Goal: Task Accomplishment & Management: Manage account settings

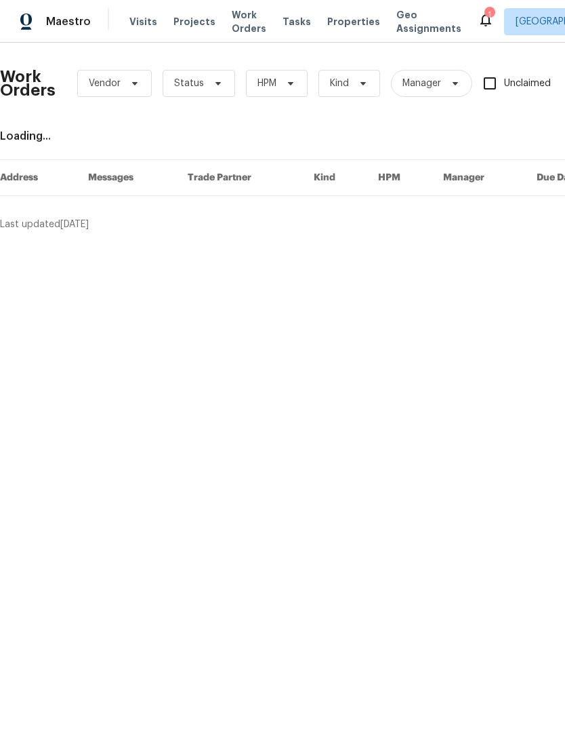
click at [342, 22] on span "Properties" at bounding box center [353, 22] width 53 height 14
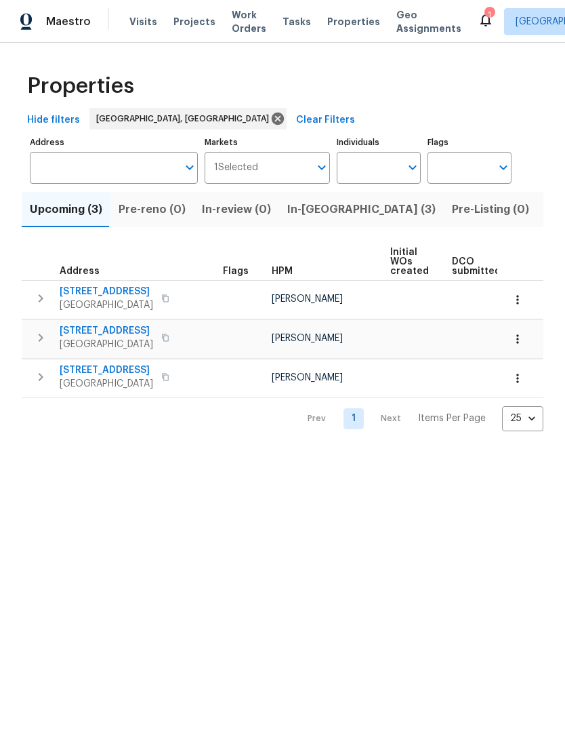
click at [546, 213] on span "Listed (31)" at bounding box center [574, 209] width 56 height 19
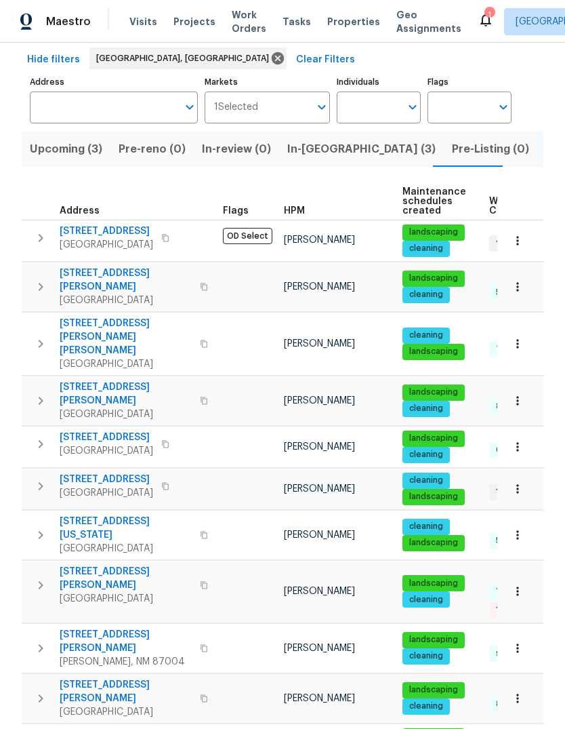
scroll to position [62, 0]
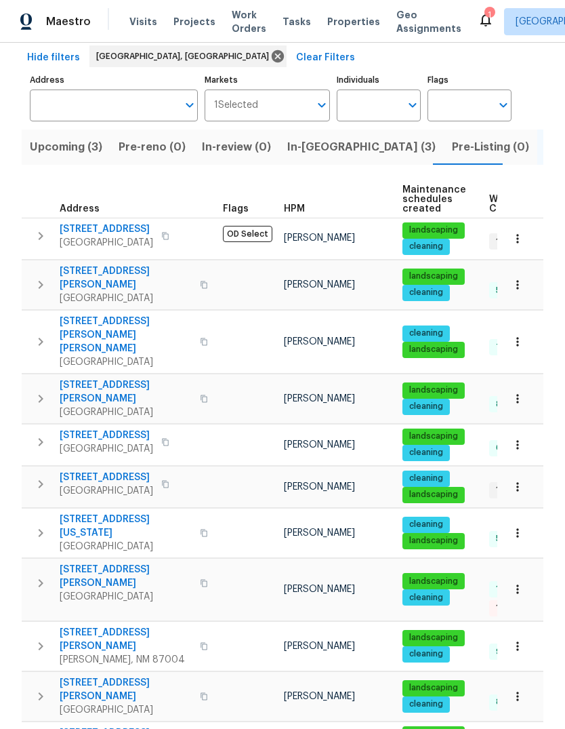
click at [43, 391] on icon "button" at bounding box center [41, 399] width 16 height 16
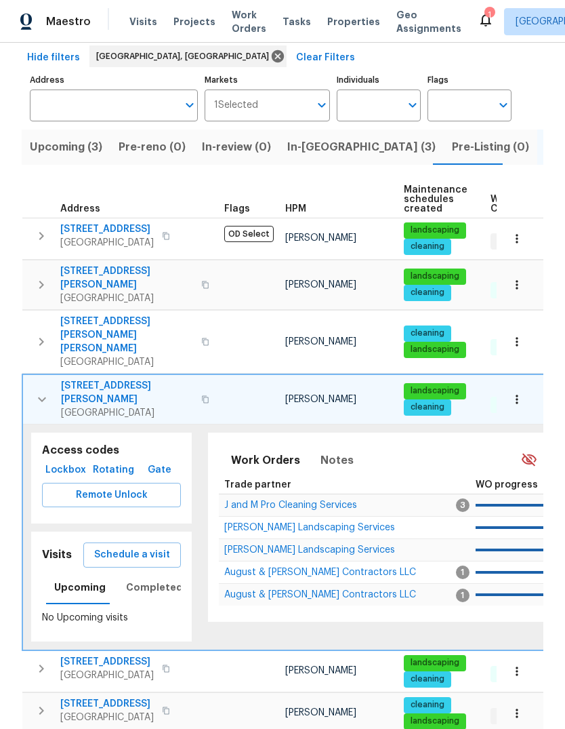
click at [148, 546] on span "Schedule a visit" at bounding box center [132, 554] width 76 height 17
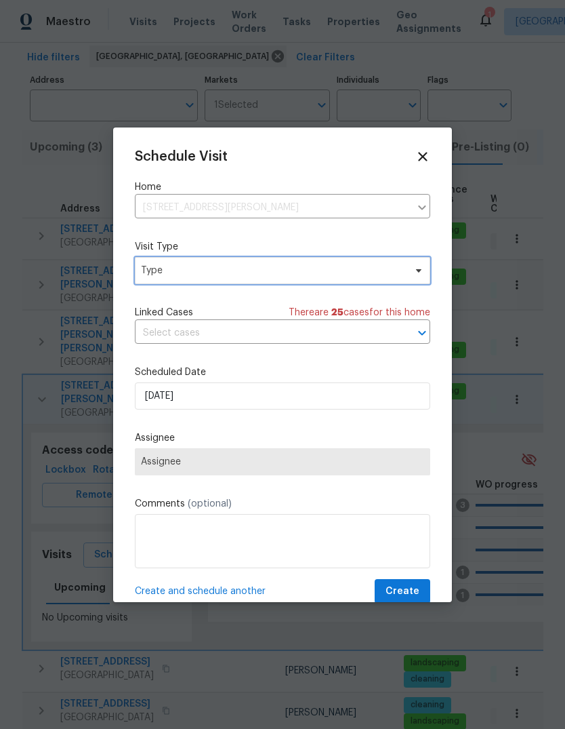
click at [276, 268] on span "Type" at bounding box center [273, 271] width 264 height 14
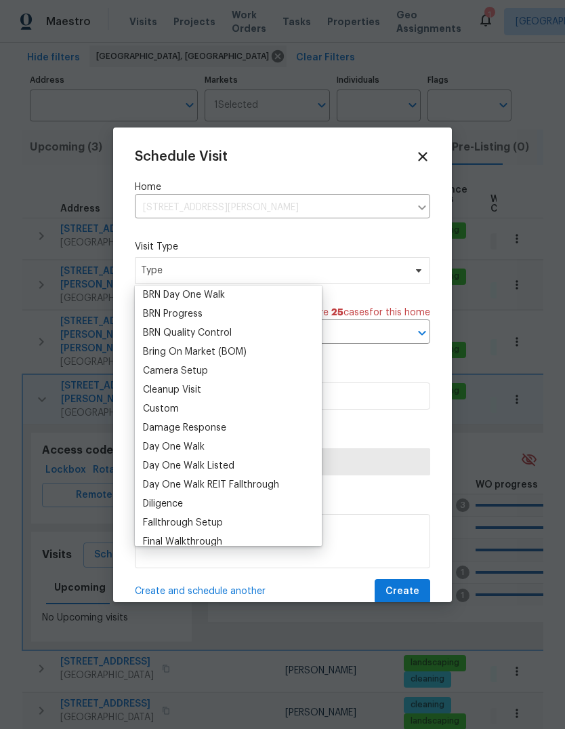
scroll to position [102, 0]
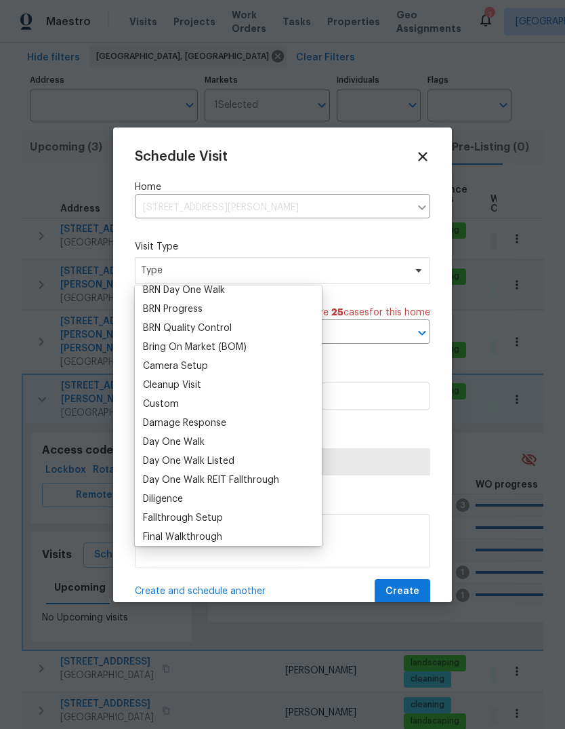
click at [169, 405] on div "Custom" at bounding box center [161, 404] width 36 height 14
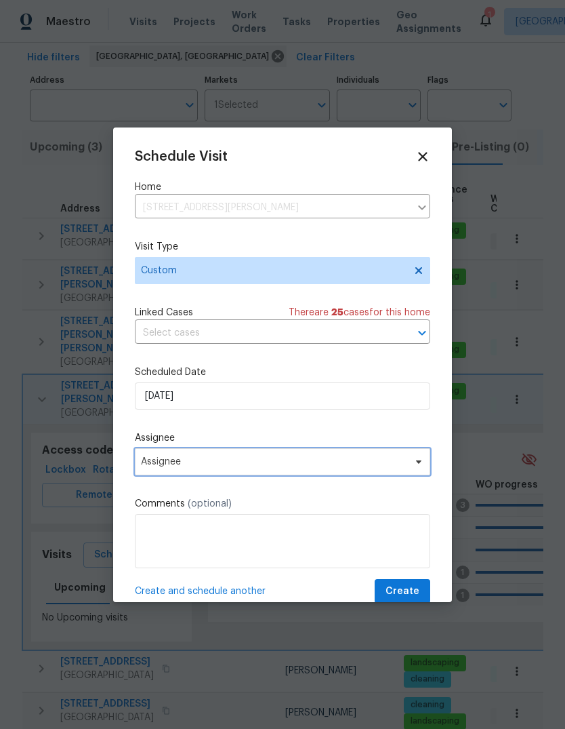
click at [202, 458] on span "Assignee" at bounding box center [283, 461] width 296 height 27
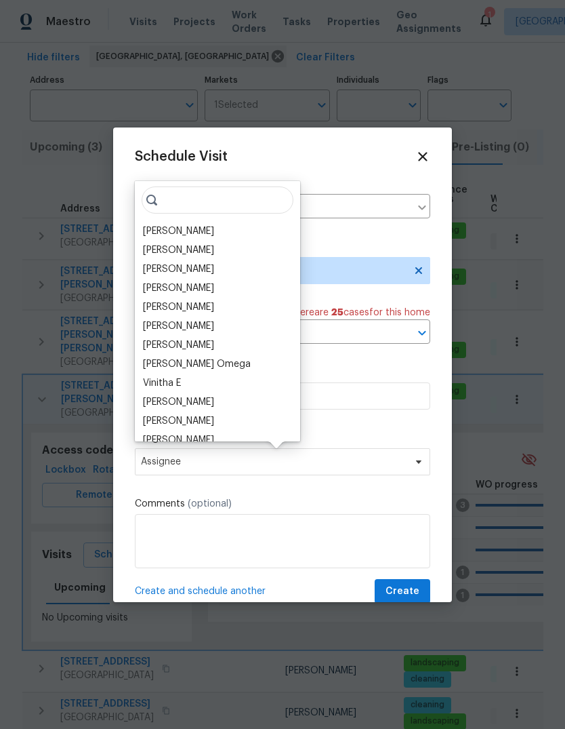
click at [199, 231] on div "[PERSON_NAME]" at bounding box center [178, 231] width 71 height 14
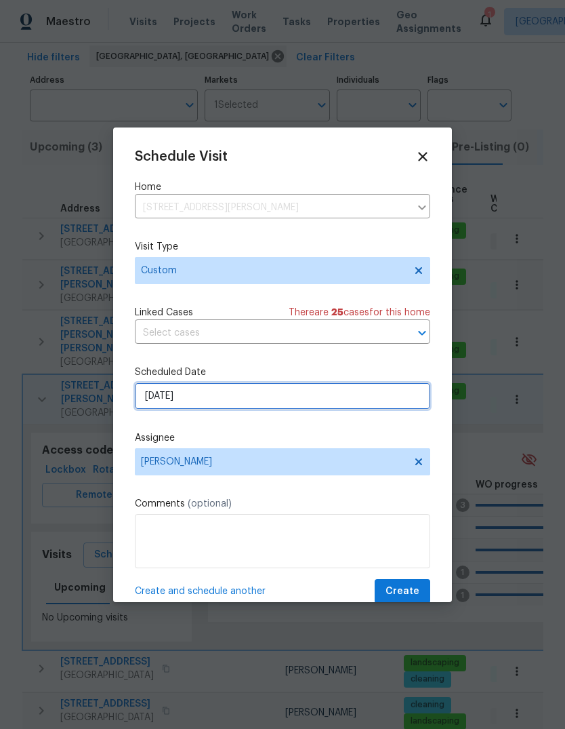
click at [183, 402] on input "[DATE]" at bounding box center [283, 395] width 296 height 27
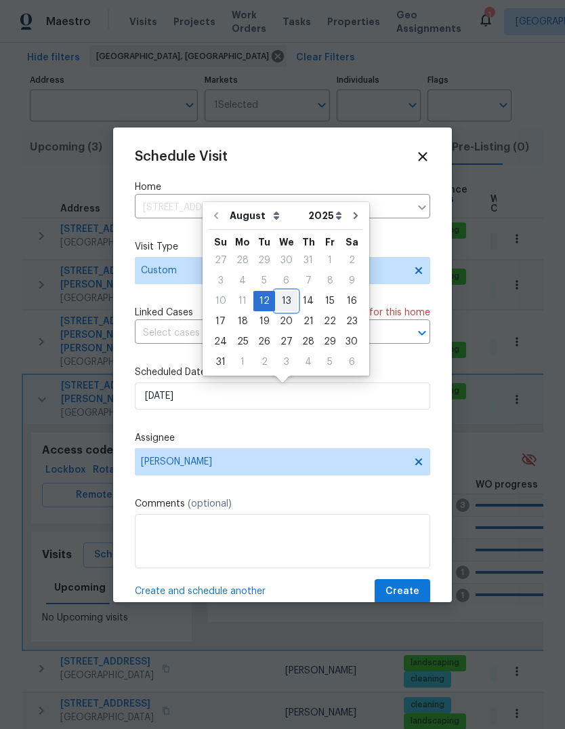
click at [282, 300] on div "13" at bounding box center [286, 301] width 22 height 19
type input "[DATE]"
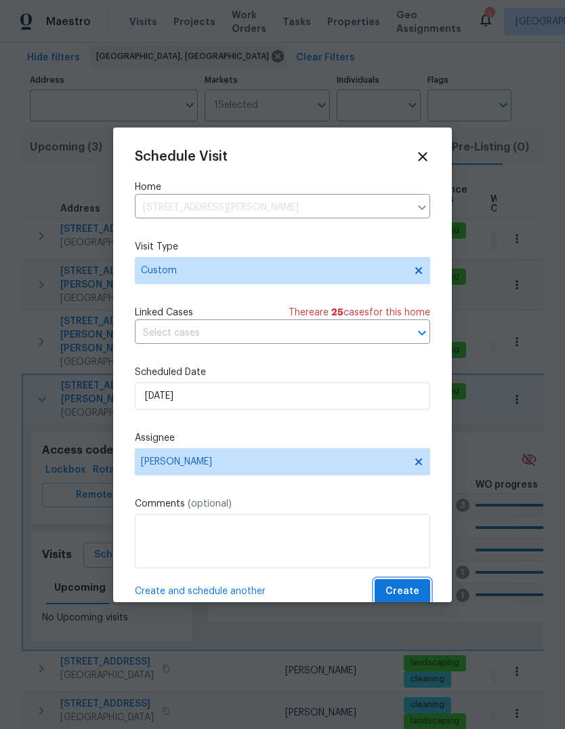
click at [395, 600] on span "Create" at bounding box center [403, 591] width 34 height 17
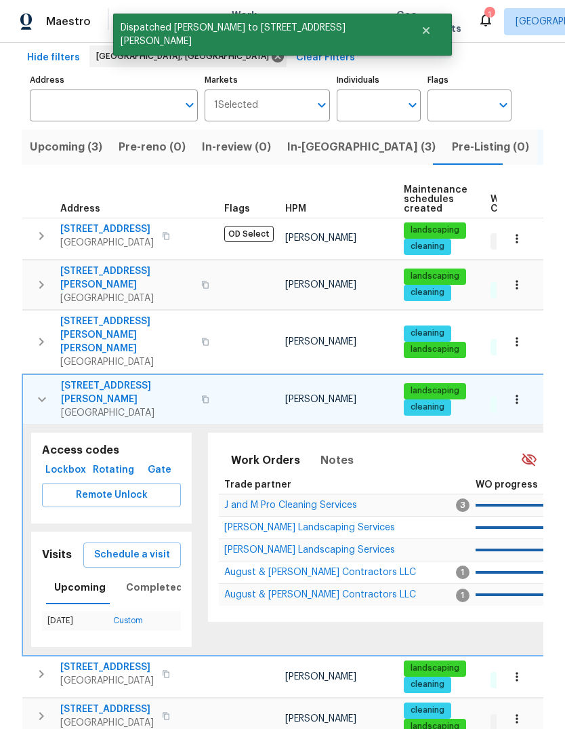
click at [33, 379] on button "button" at bounding box center [41, 399] width 27 height 41
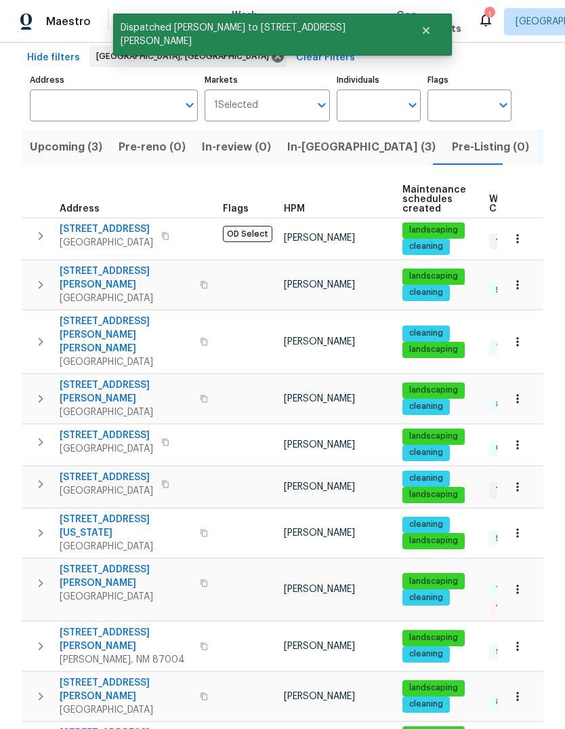
click at [485, 16] on div "1" at bounding box center [489, 15] width 9 height 14
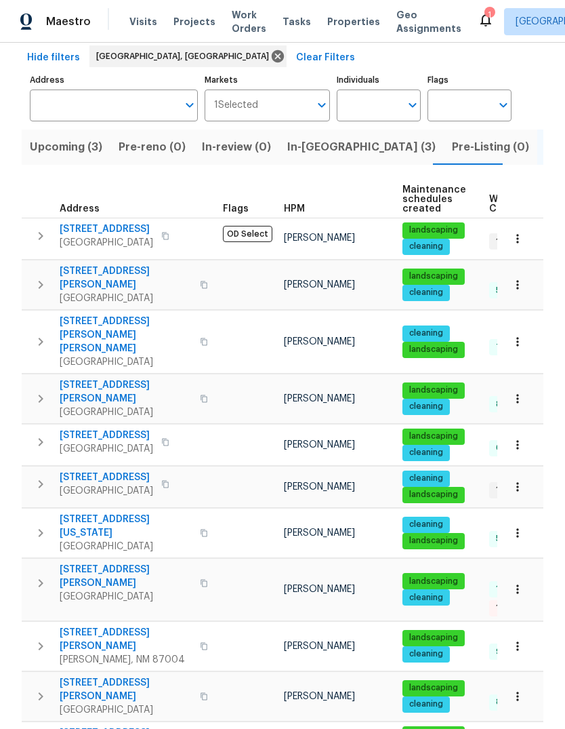
click at [478, 12] on icon at bounding box center [486, 20] width 16 height 16
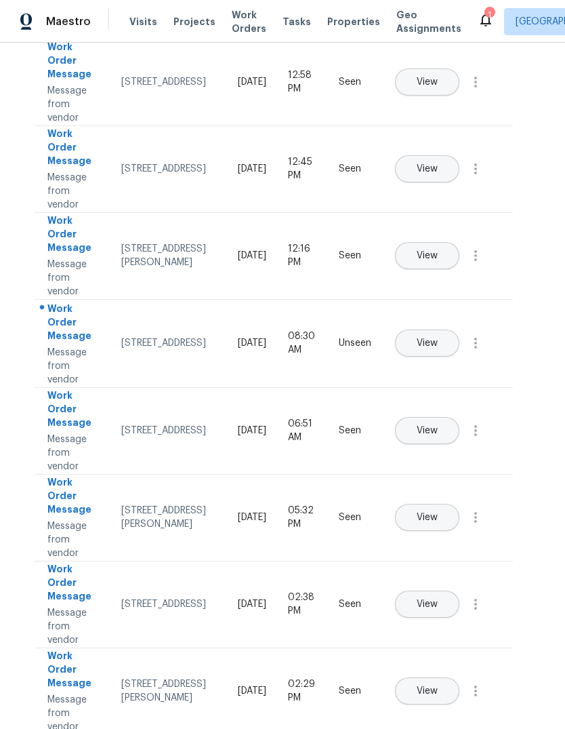
scroll to position [238, 9]
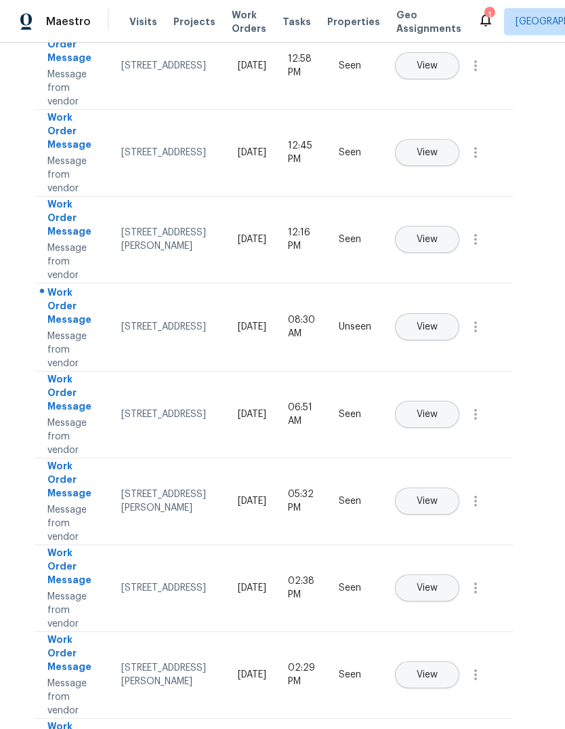
click at [438, 322] on span "View" at bounding box center [427, 327] width 21 height 10
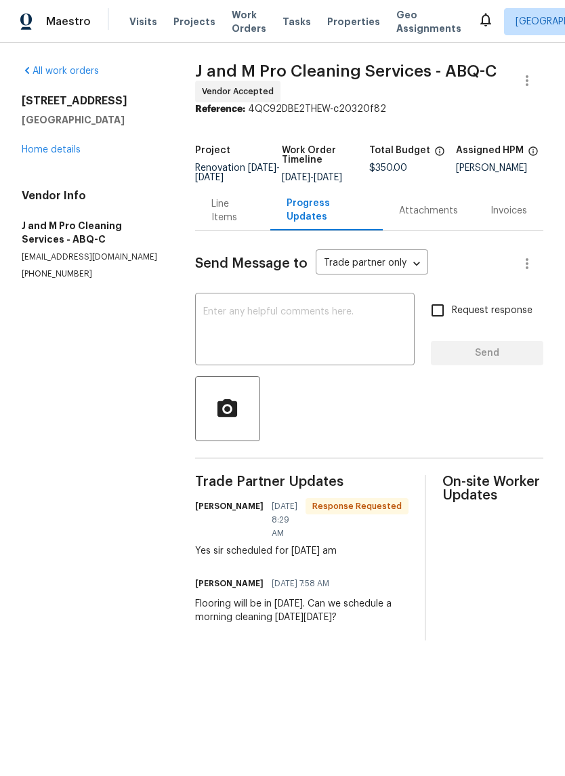
click at [222, 317] on textarea at bounding box center [304, 330] width 203 height 47
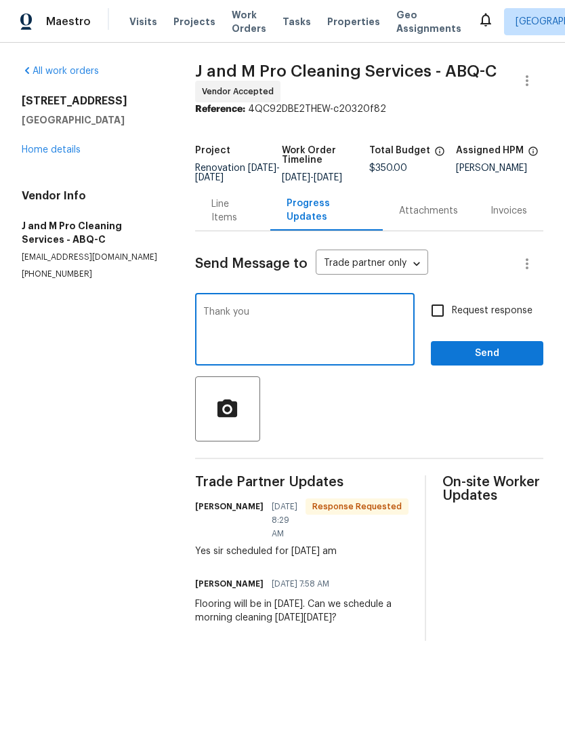
type textarea "Thank you"
click at [491, 356] on span "Send" at bounding box center [487, 353] width 91 height 17
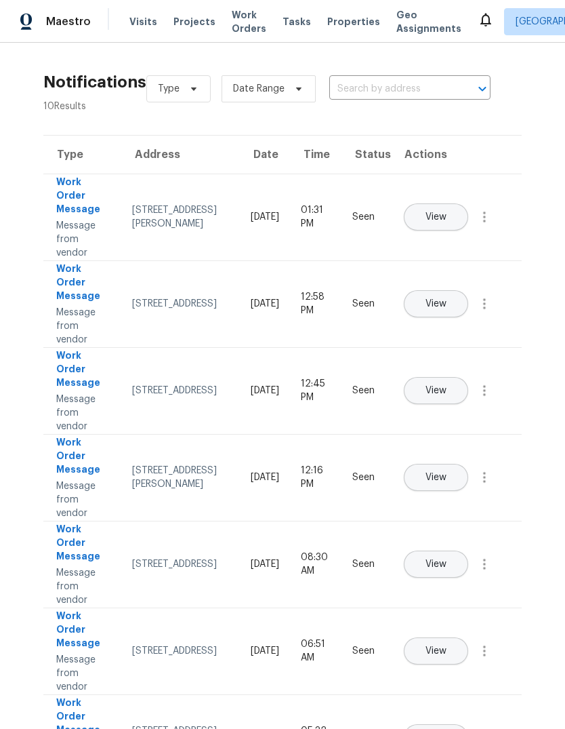
click at [338, 28] on span "Properties" at bounding box center [353, 22] width 53 height 14
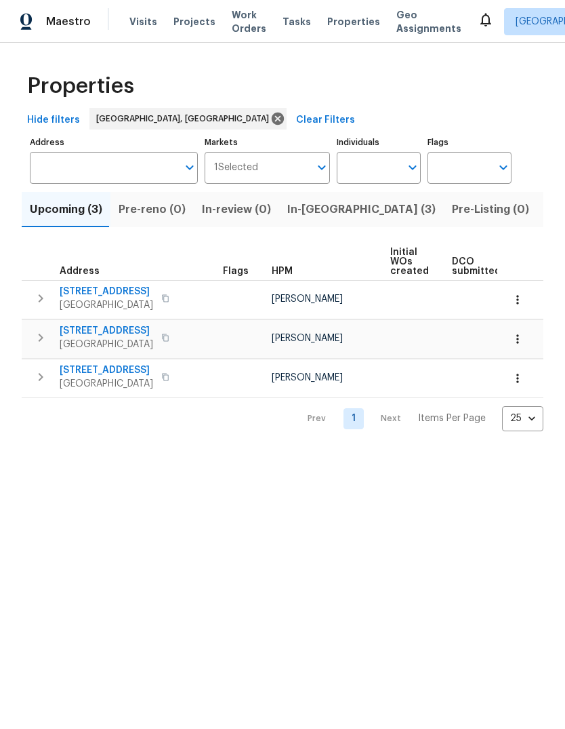
click at [304, 215] on span "In-reno (3)" at bounding box center [361, 209] width 148 height 19
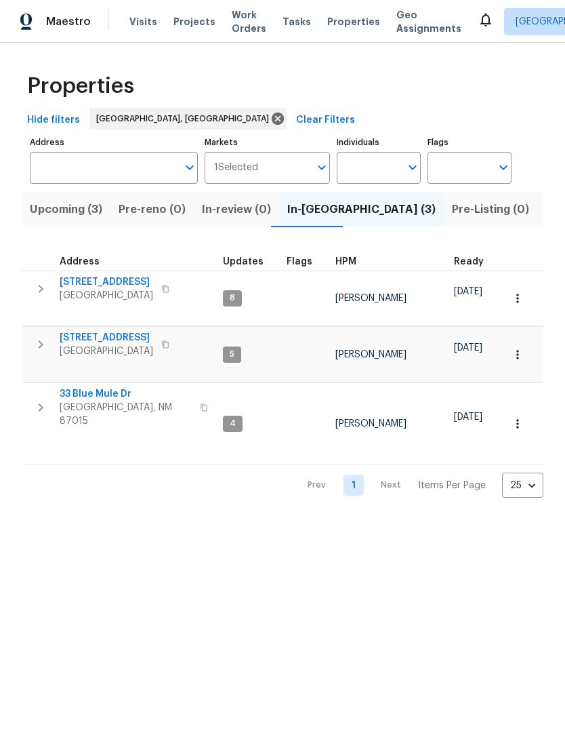
click at [115, 284] on span "5736 Irving Blvd NW" at bounding box center [107, 282] width 94 height 14
click at [120, 331] on span "[STREET_ADDRESS]" at bounding box center [107, 338] width 94 height 14
click at [134, 17] on span "Visits" at bounding box center [143, 22] width 28 height 14
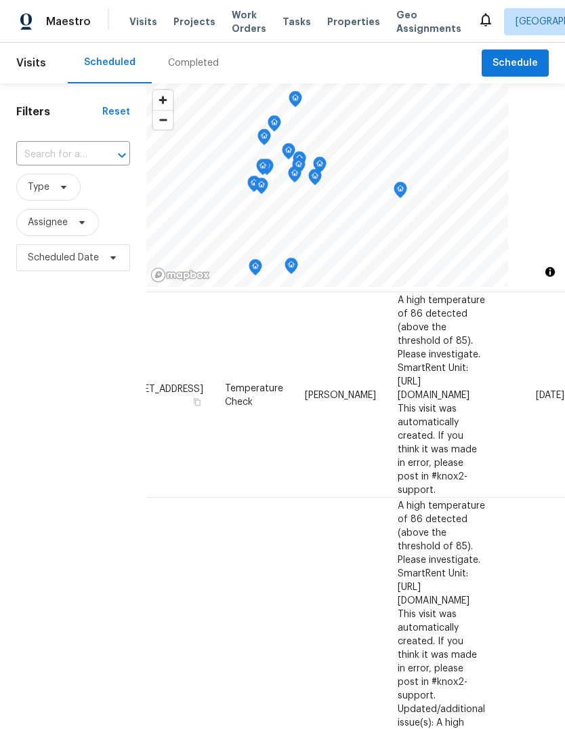
scroll to position [949, 121]
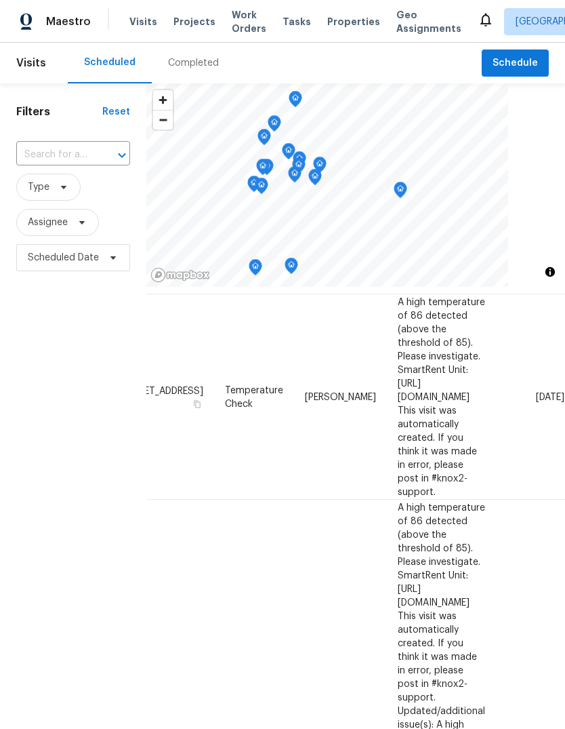
click at [0, 0] on icon at bounding box center [0, 0] width 0 height 0
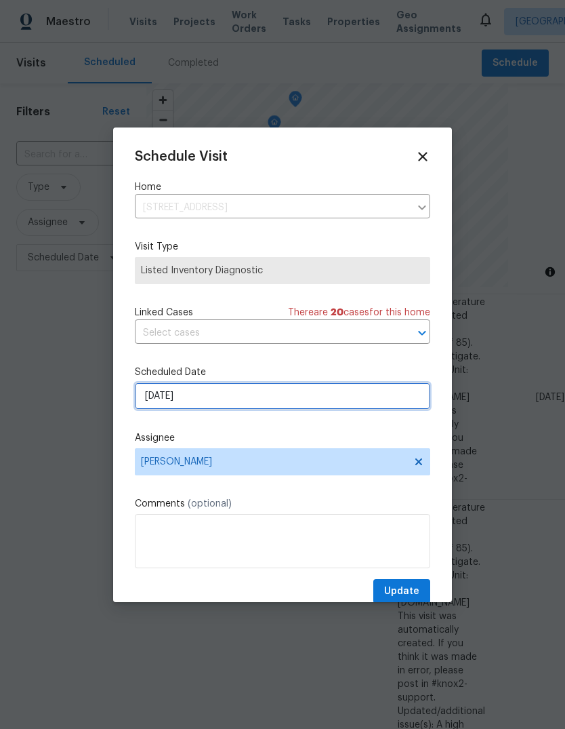
click at [183, 401] on input "[DATE]" at bounding box center [283, 395] width 296 height 27
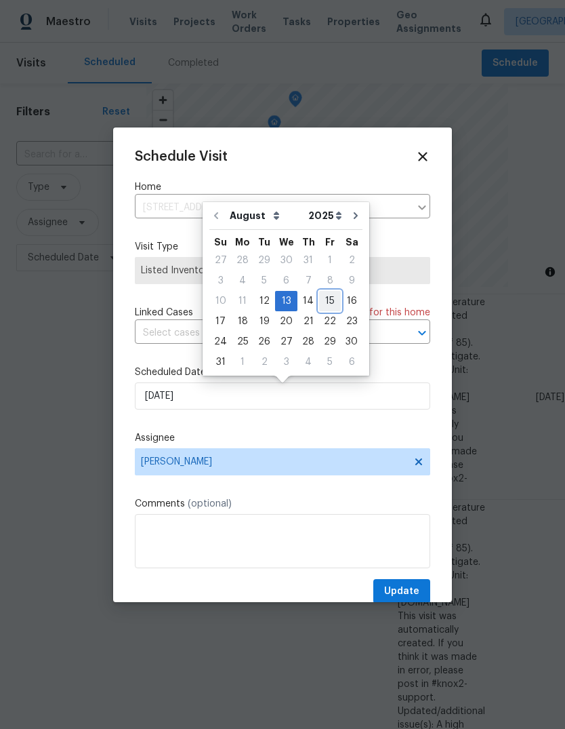
click at [323, 298] on div "15" at bounding box center [330, 301] width 22 height 19
type input "[DATE]"
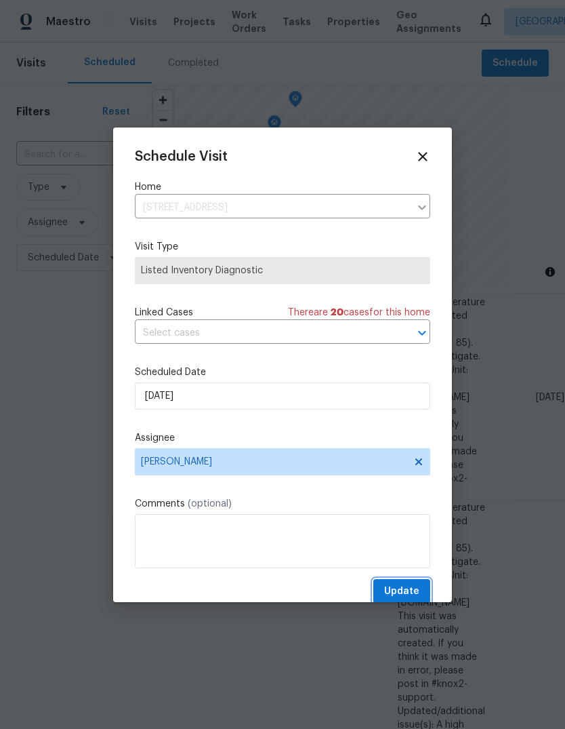
click at [404, 594] on span "Update" at bounding box center [401, 591] width 35 height 17
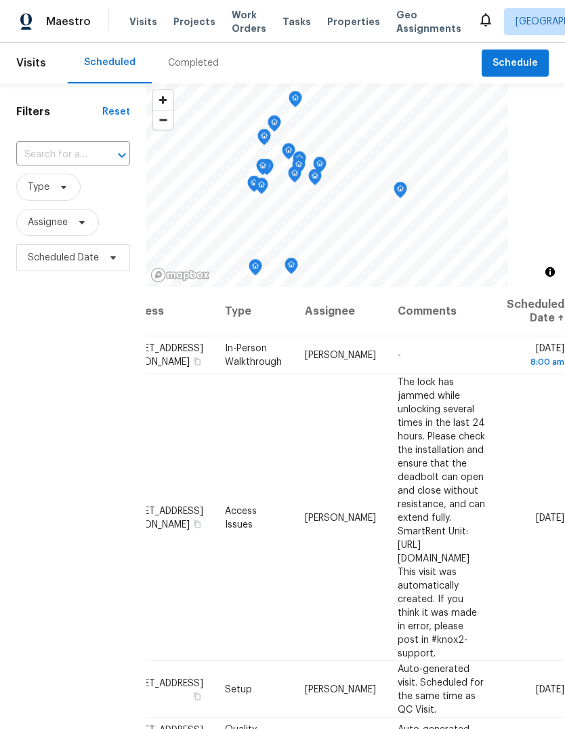
scroll to position [0, 121]
click at [0, 0] on icon at bounding box center [0, 0] width 0 height 0
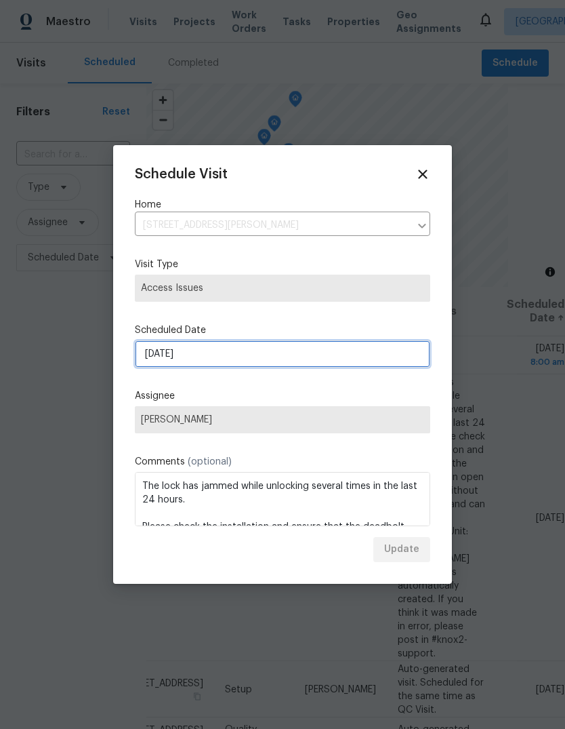
click at [201, 350] on input "[DATE]" at bounding box center [283, 353] width 296 height 27
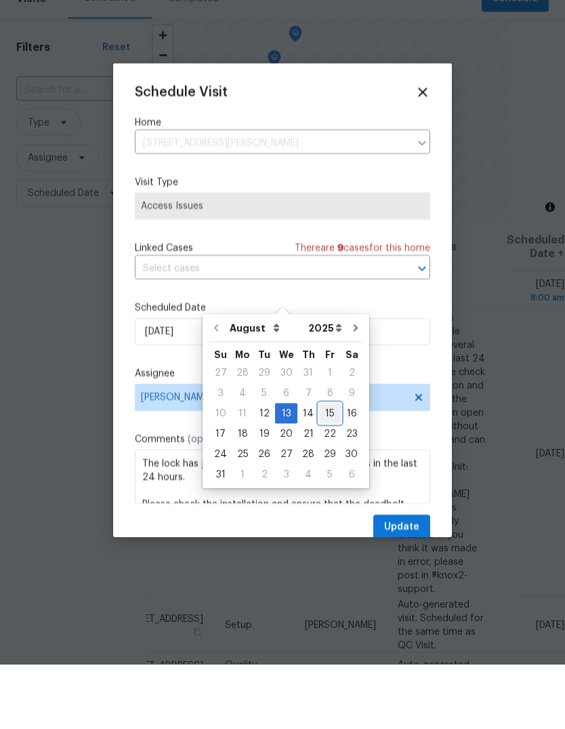
click at [328, 468] on div "15" at bounding box center [330, 477] width 22 height 19
type input "[DATE]"
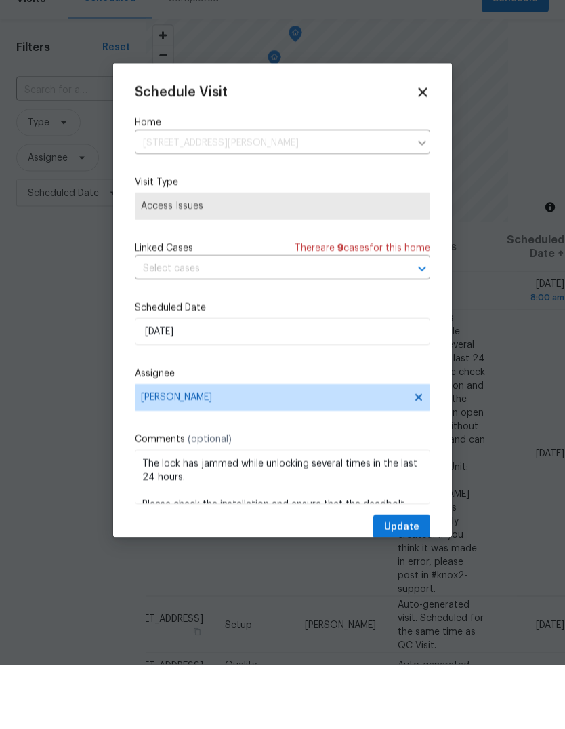
scroll to position [51, 0]
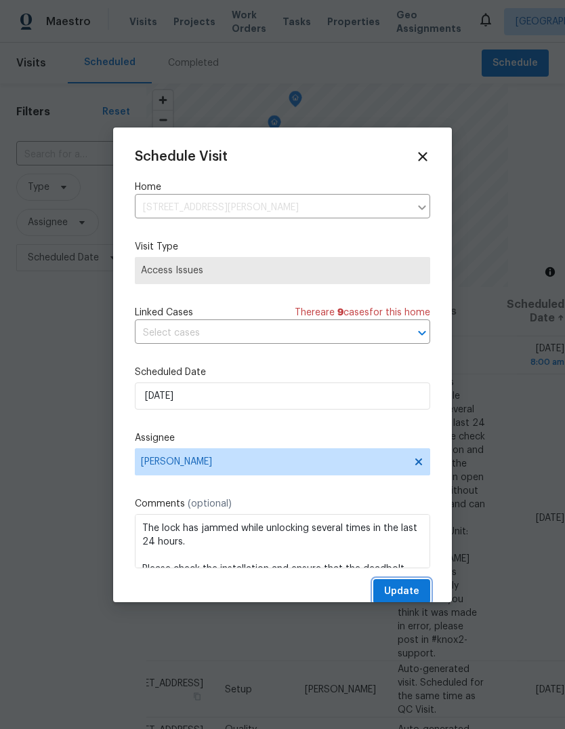
click at [402, 597] on span "Update" at bounding box center [401, 591] width 35 height 17
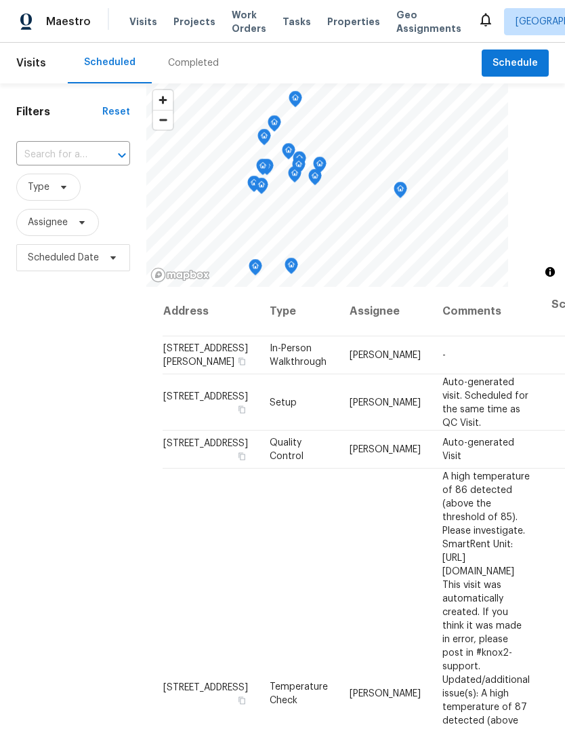
scroll to position [0, 0]
click at [344, 18] on span "Properties" at bounding box center [353, 22] width 53 height 14
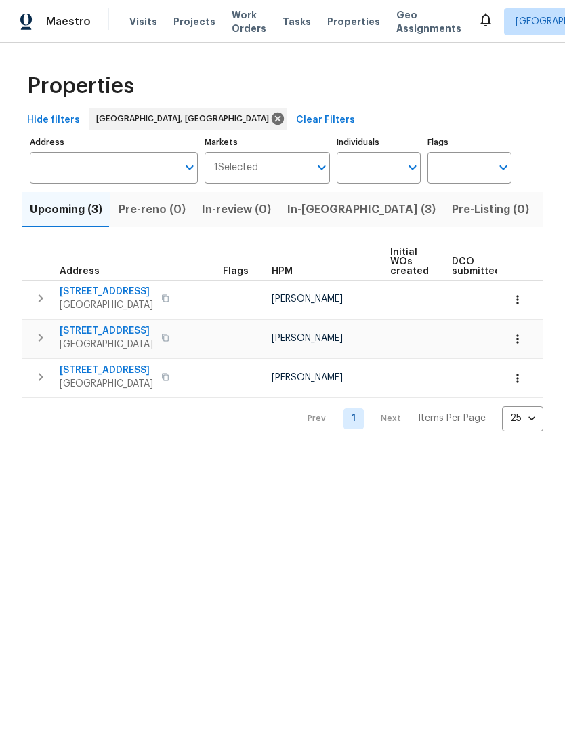
click at [313, 211] on span "In-reno (3)" at bounding box center [361, 209] width 148 height 19
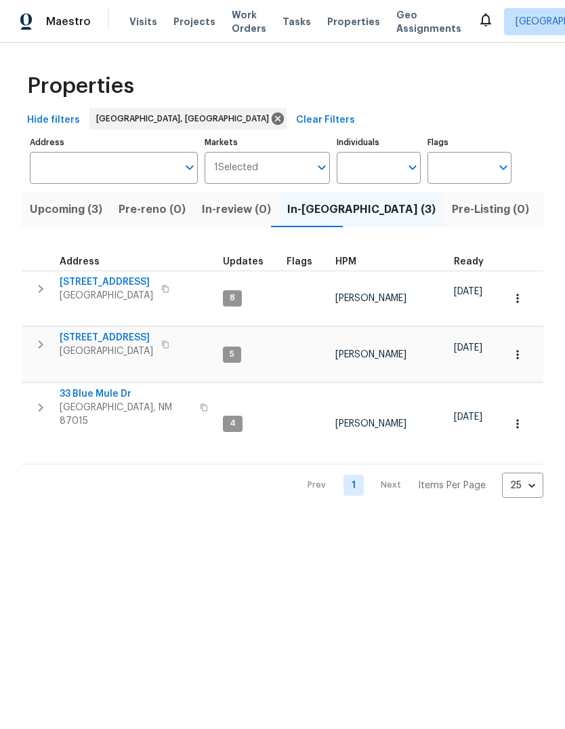
click at [107, 387] on span "33 Blue Mule Dr" at bounding box center [126, 394] width 132 height 14
click at [137, 21] on span "Visits" at bounding box center [143, 22] width 28 height 14
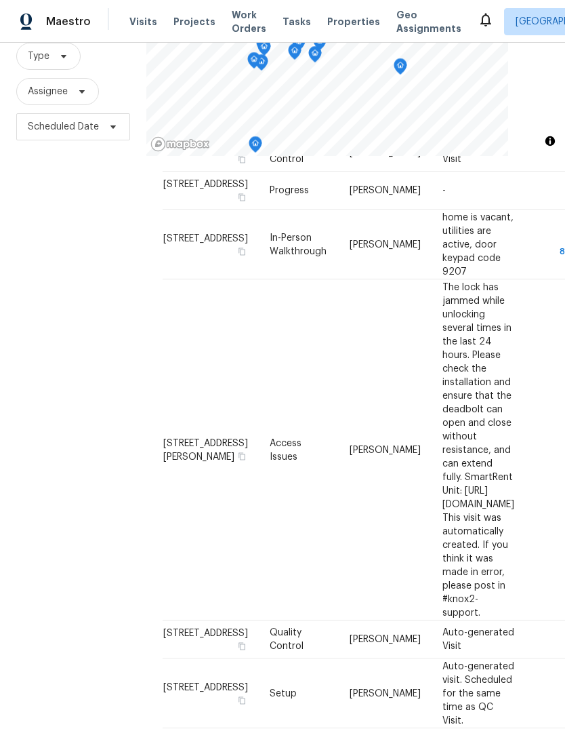
scroll to position [723, 0]
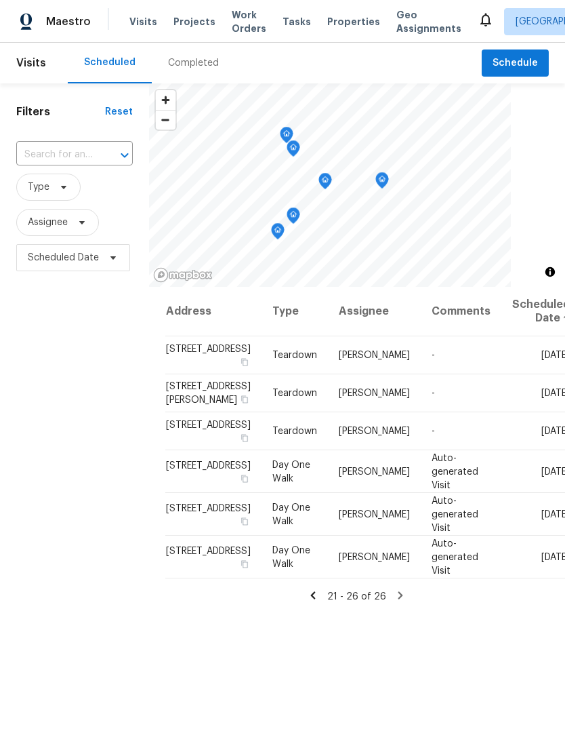
scroll to position [0, 0]
click at [0, 0] on icon at bounding box center [0, 0] width 0 height 0
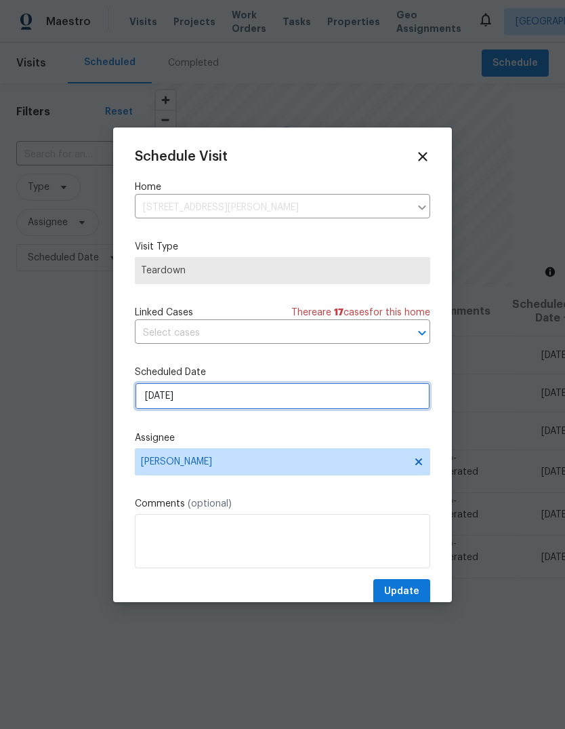
click at [178, 391] on input "8/24/2025" at bounding box center [283, 395] width 296 height 27
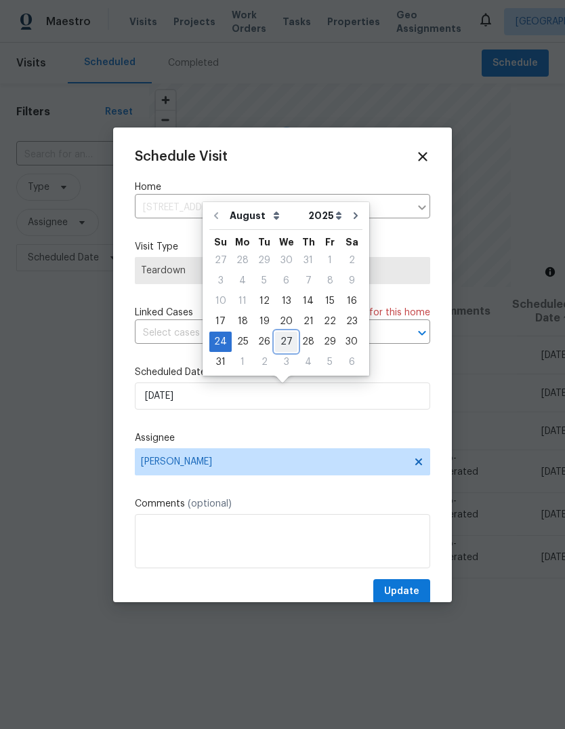
click at [290, 341] on div "27" at bounding box center [286, 341] width 22 height 19
type input "8/27/2025"
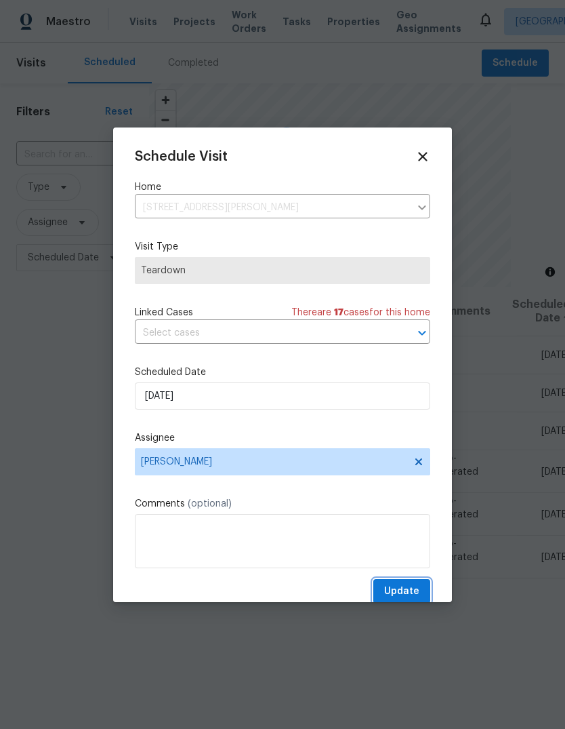
click at [406, 589] on span "Update" at bounding box center [401, 591] width 35 height 17
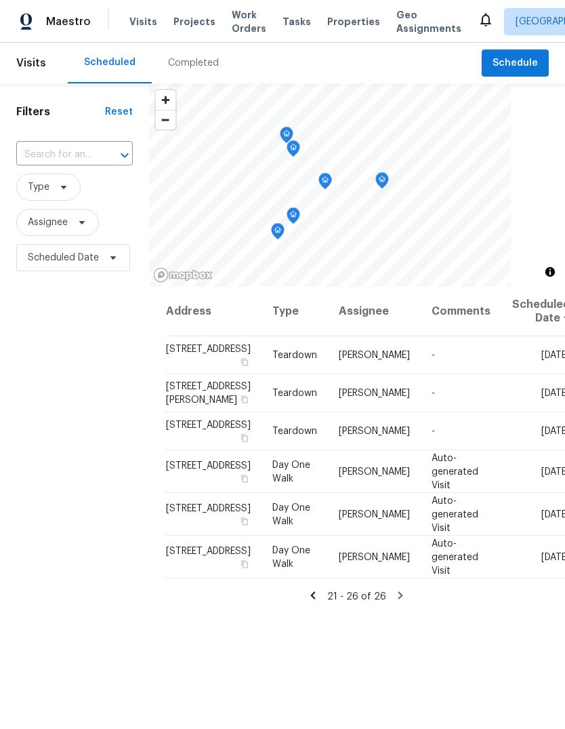
click at [334, 16] on span "Properties" at bounding box center [353, 22] width 53 height 14
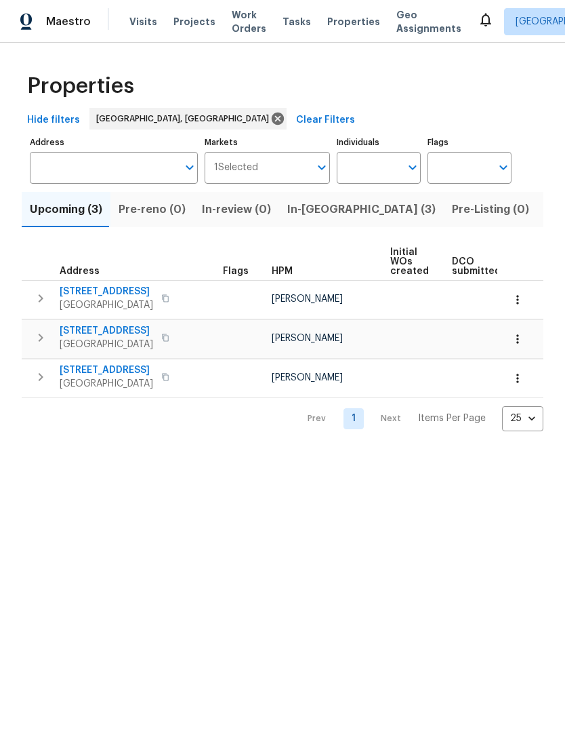
click at [302, 203] on span "In-reno (3)" at bounding box center [361, 209] width 148 height 19
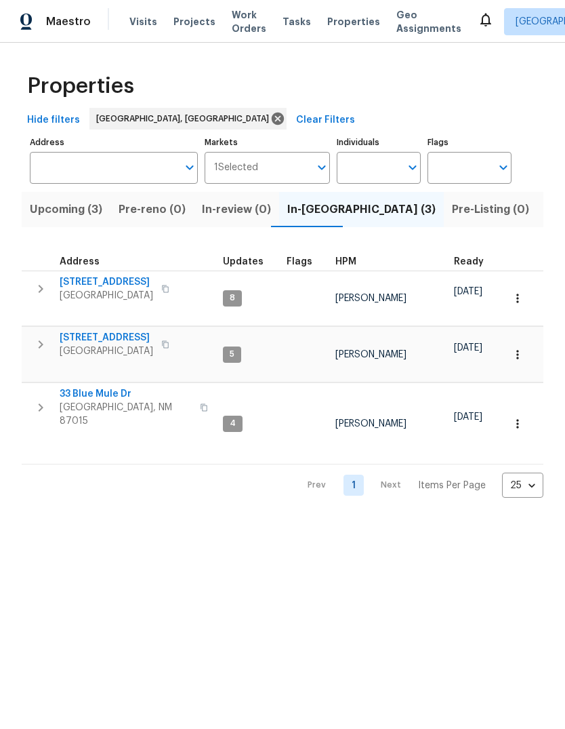
click at [128, 331] on span "802 Pinetree Rd SE" at bounding box center [107, 338] width 94 height 14
click at [546, 209] on span "Listed (31)" at bounding box center [574, 209] width 56 height 19
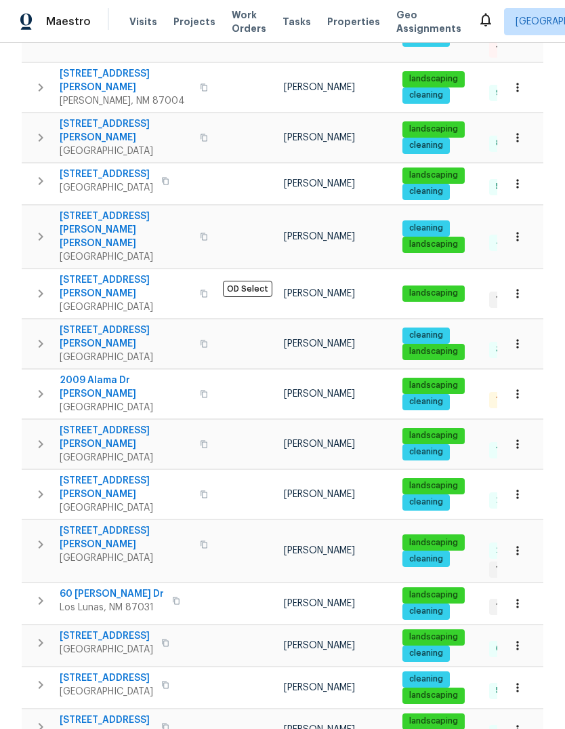
scroll to position [620, 0]
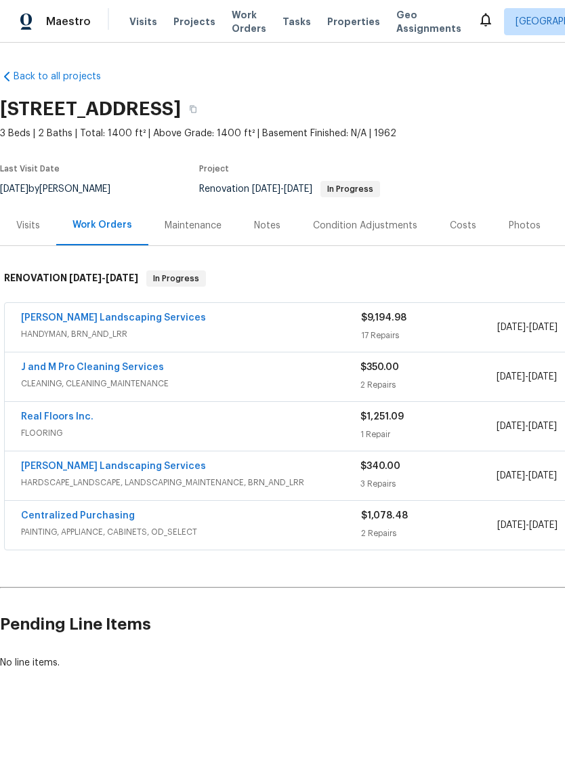
click at [94, 370] on link "J and M Pro Cleaning Services" at bounding box center [92, 367] width 143 height 9
click at [98, 374] on html "Maestro Visits Projects Work Orders Tasks Properties Geo Assignments Albuquerqu…" at bounding box center [282, 381] width 565 height 762
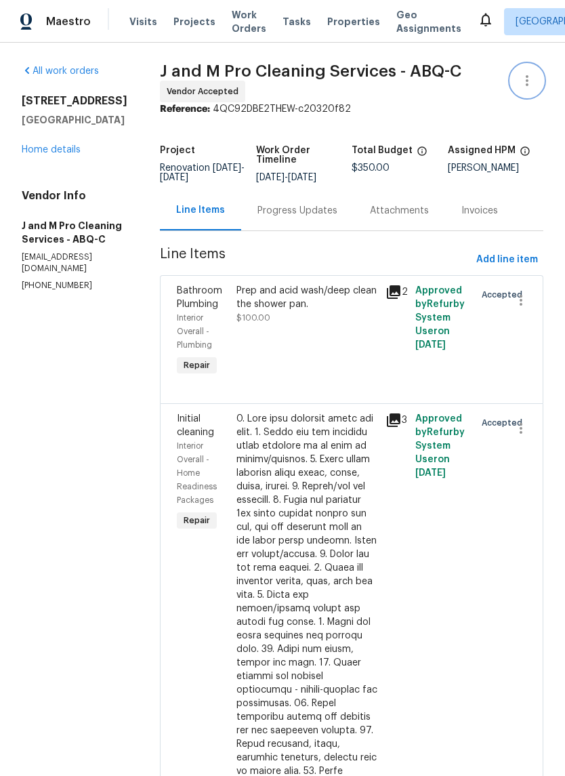
click at [527, 86] on icon "button" at bounding box center [527, 81] width 16 height 16
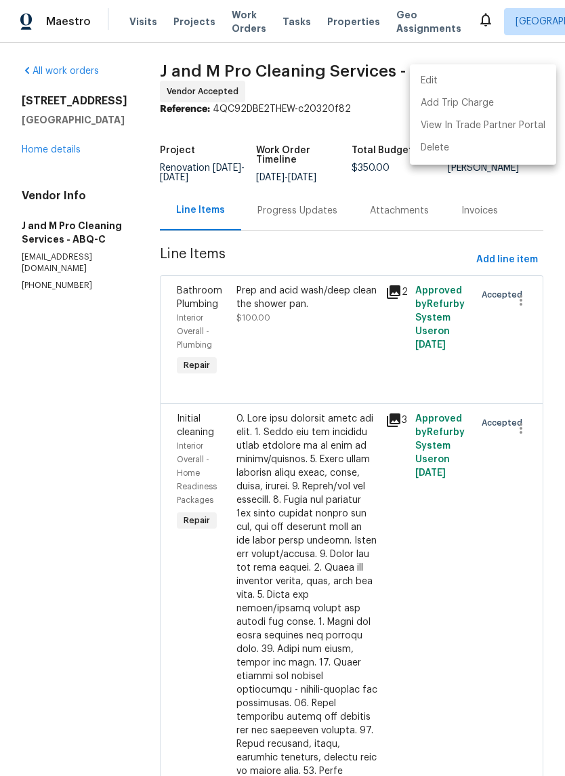
click at [443, 83] on li "Edit" at bounding box center [483, 81] width 146 height 22
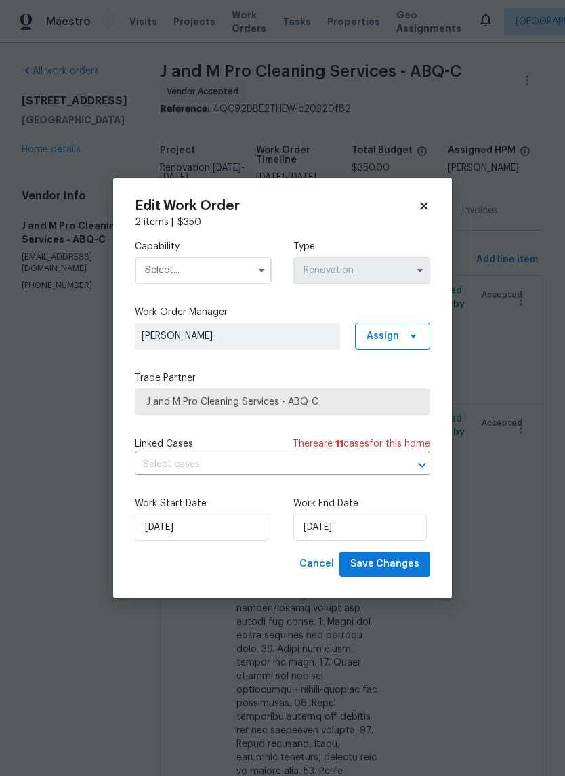
click at [203, 270] on input "text" at bounding box center [203, 270] width 137 height 27
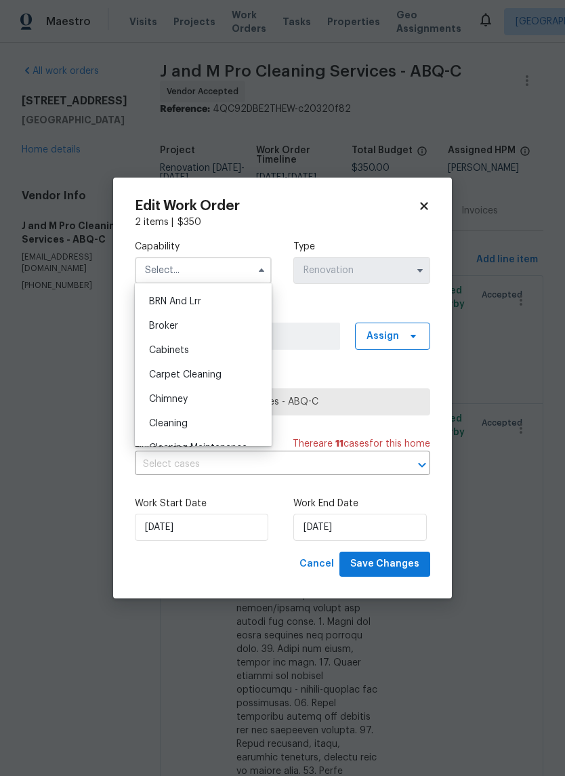
scroll to position [72, 0]
click at [182, 423] on span "Cleaning" at bounding box center [168, 422] width 39 height 9
type input "Cleaning"
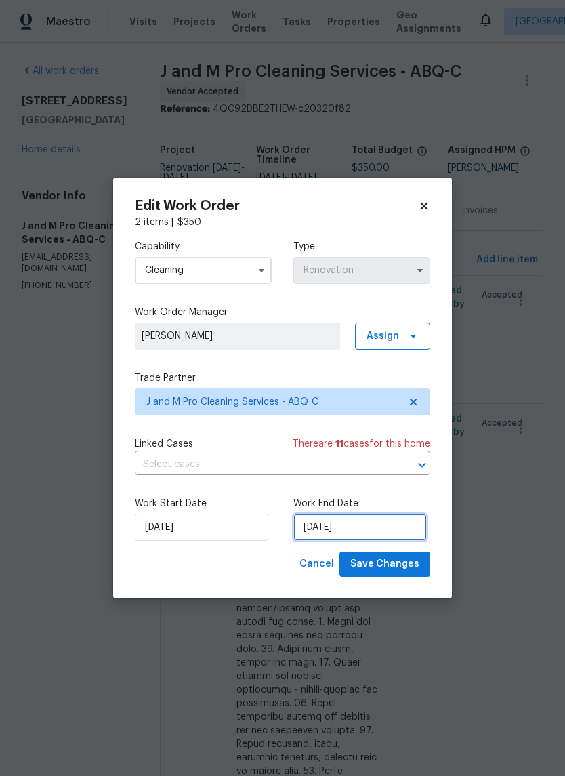
click at [311, 532] on input "[DATE]" at bounding box center [361, 527] width 134 height 27
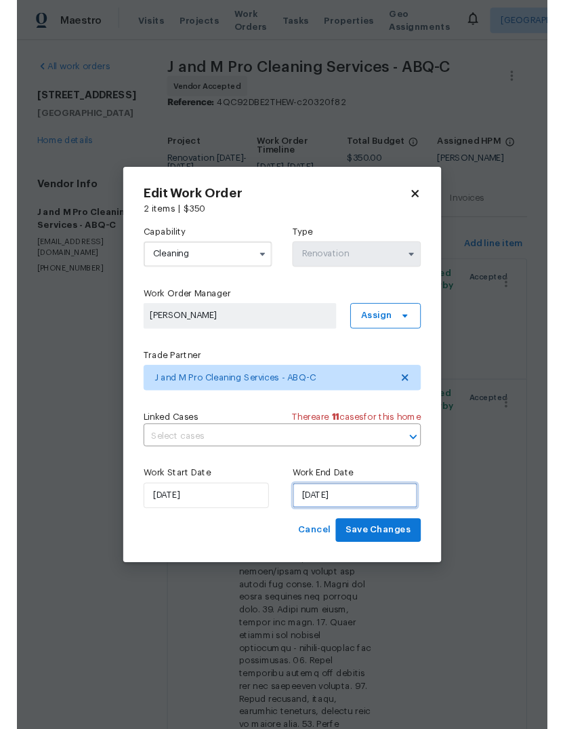
scroll to position [34, 0]
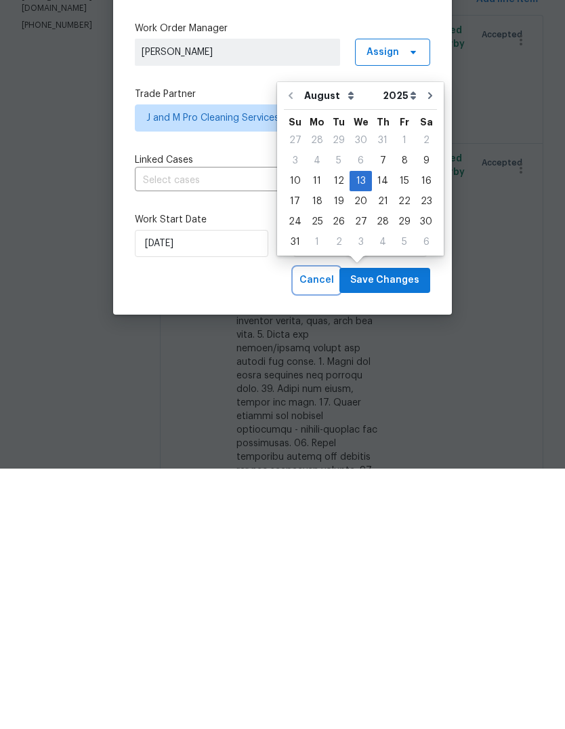
click at [318, 532] on span "Cancel" at bounding box center [317, 540] width 35 height 17
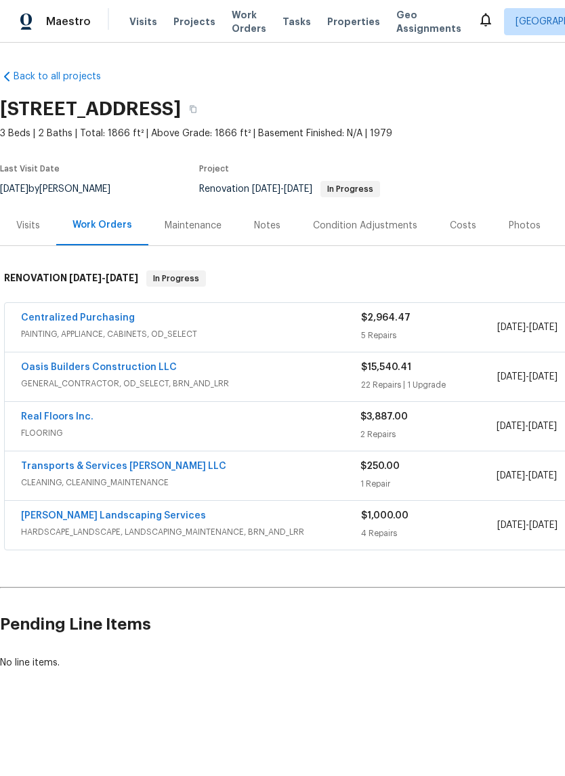
click at [56, 418] on link "Real Floors Inc." at bounding box center [57, 416] width 73 height 9
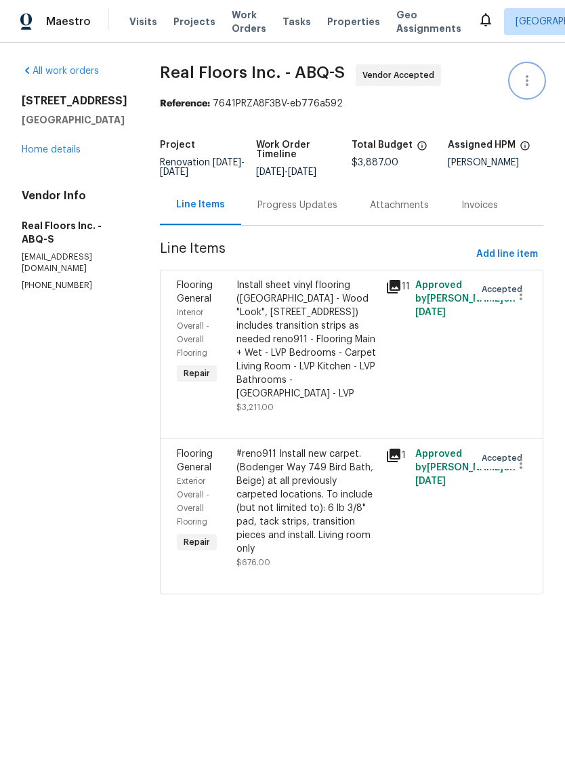
click at [531, 79] on icon "button" at bounding box center [527, 81] width 16 height 16
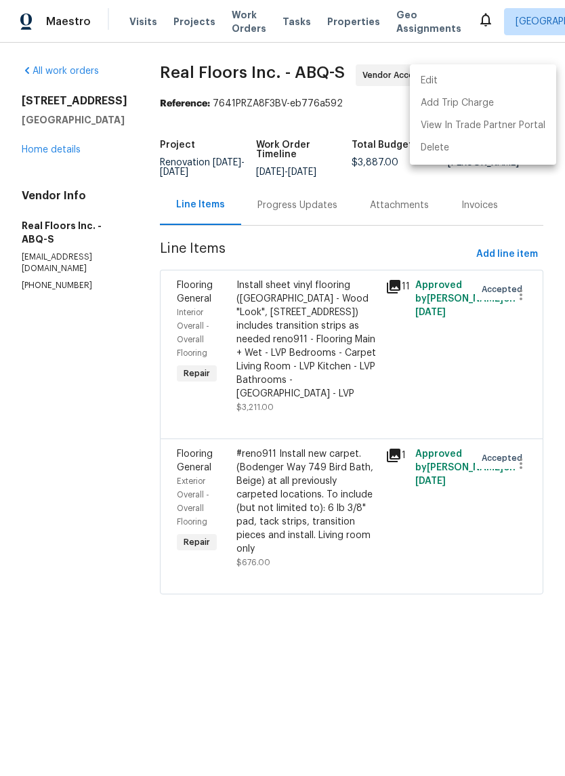
click at [452, 79] on li "Edit" at bounding box center [483, 81] width 146 height 22
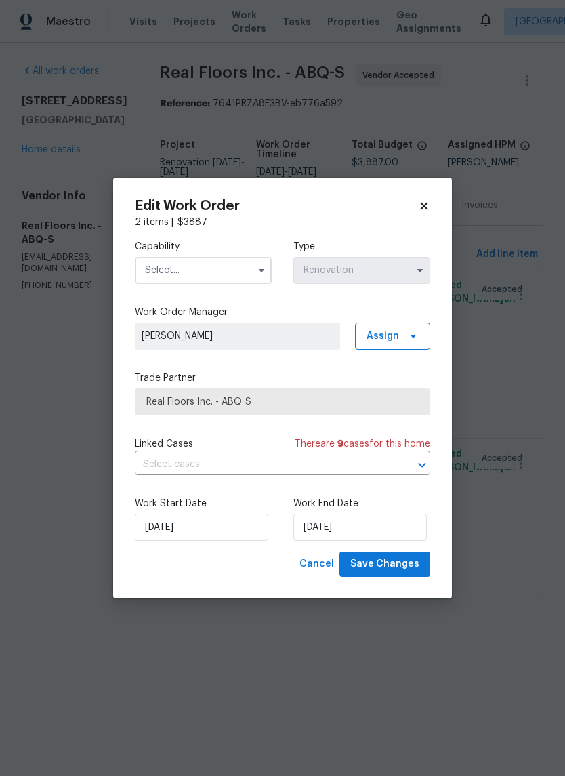
click at [222, 266] on input "text" at bounding box center [203, 270] width 137 height 27
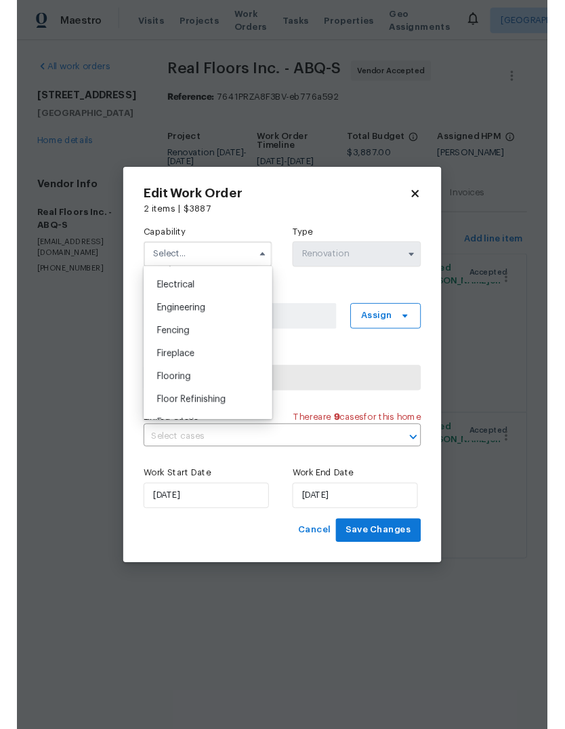
scroll to position [426, 0]
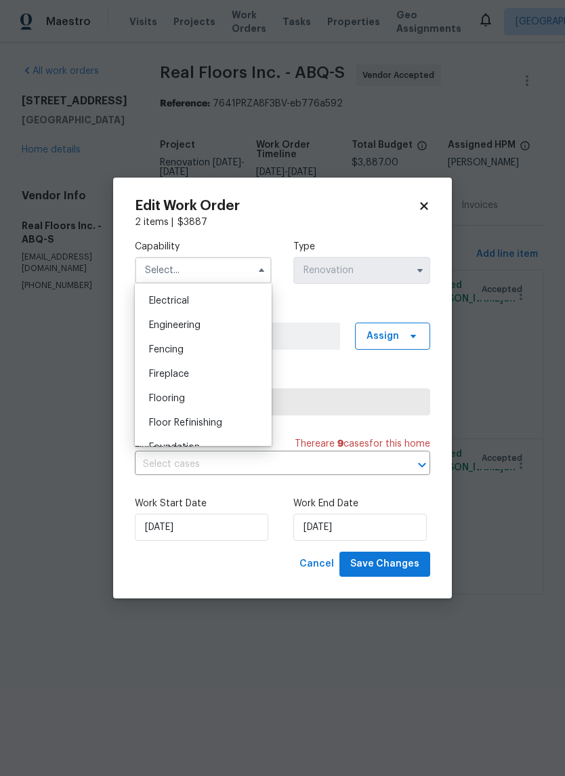
click at [182, 395] on span "Flooring" at bounding box center [167, 398] width 36 height 9
type input "Flooring"
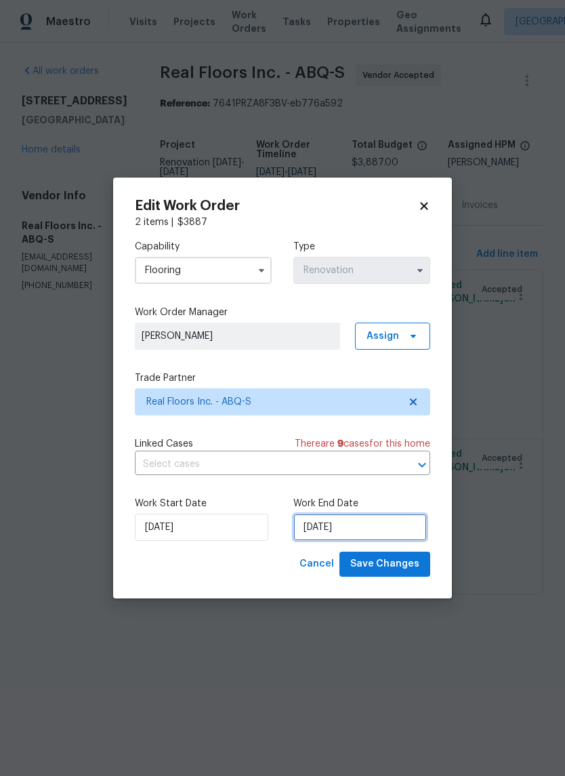
click at [317, 536] on input "[DATE]" at bounding box center [361, 527] width 134 height 27
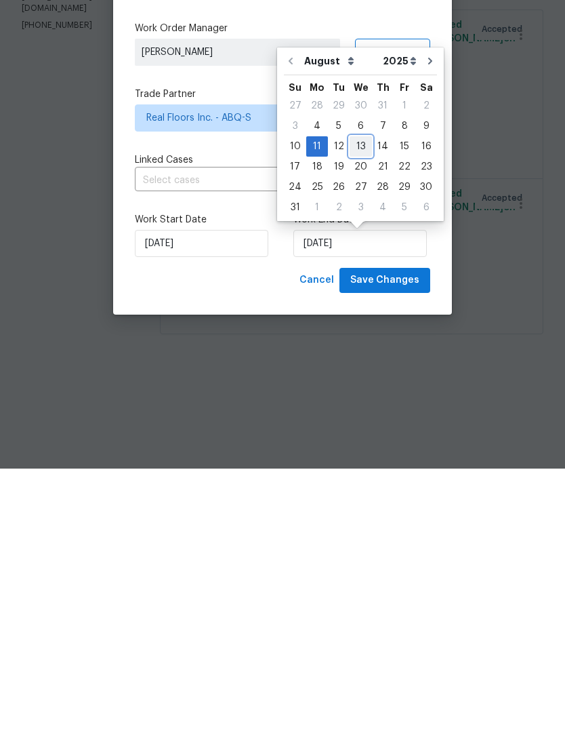
click at [358, 397] on div "13" at bounding box center [361, 406] width 22 height 19
type input "[DATE]"
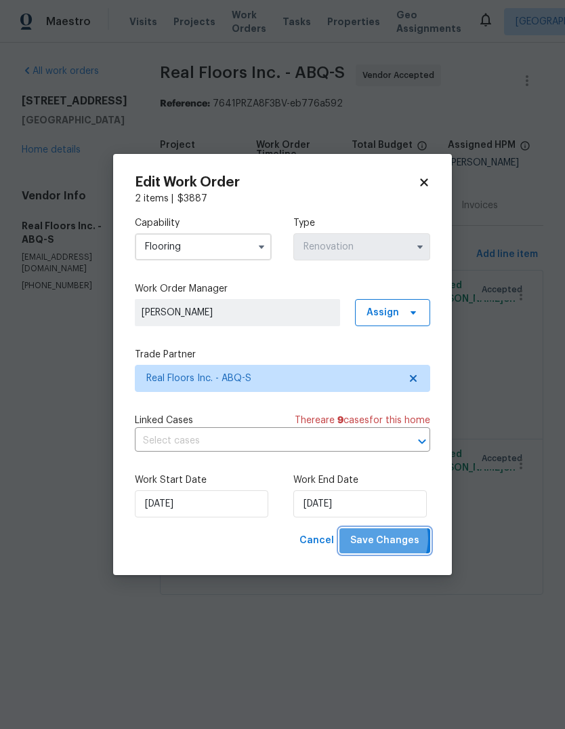
click at [379, 540] on span "Save Changes" at bounding box center [385, 540] width 69 height 17
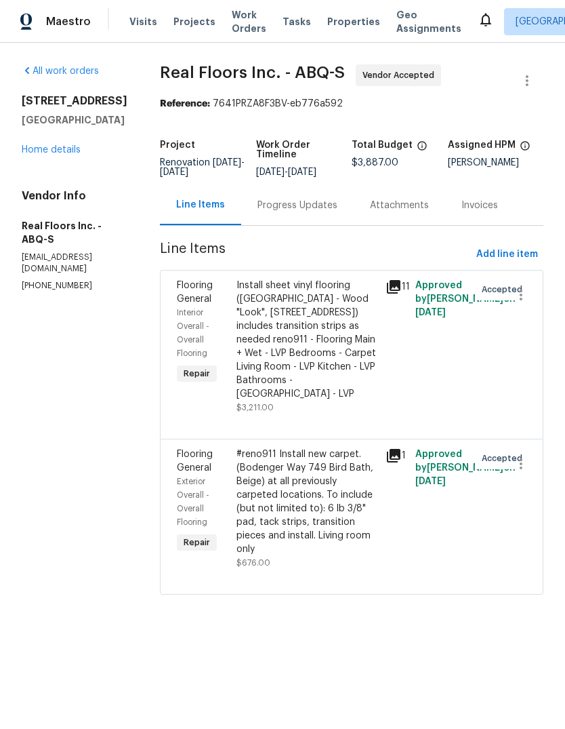
click at [55, 153] on link "Home details" at bounding box center [51, 149] width 59 height 9
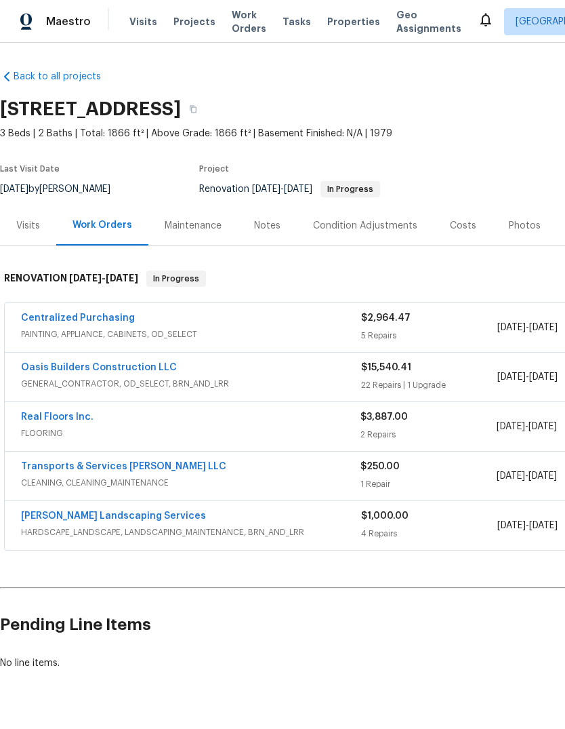
click at [114, 462] on link "Transports & Services Teves LLC" at bounding box center [123, 466] width 205 height 9
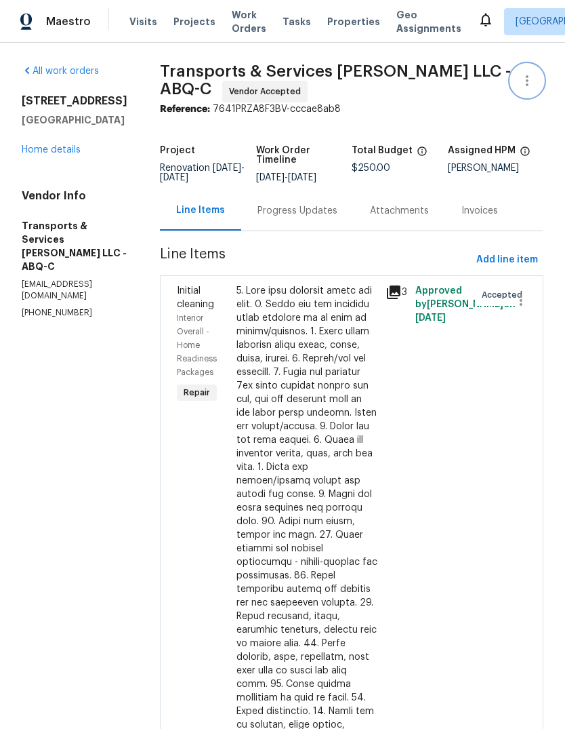
click at [531, 81] on icon "button" at bounding box center [527, 81] width 16 height 16
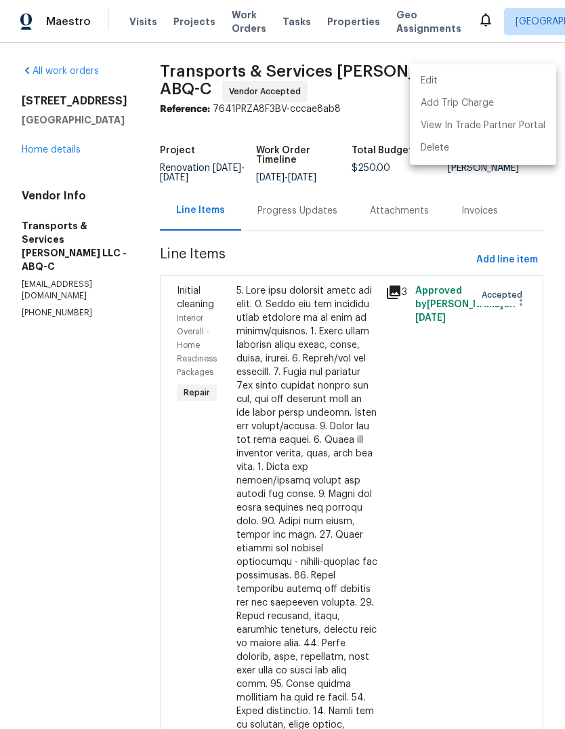
click at [439, 81] on li "Edit" at bounding box center [483, 81] width 146 height 22
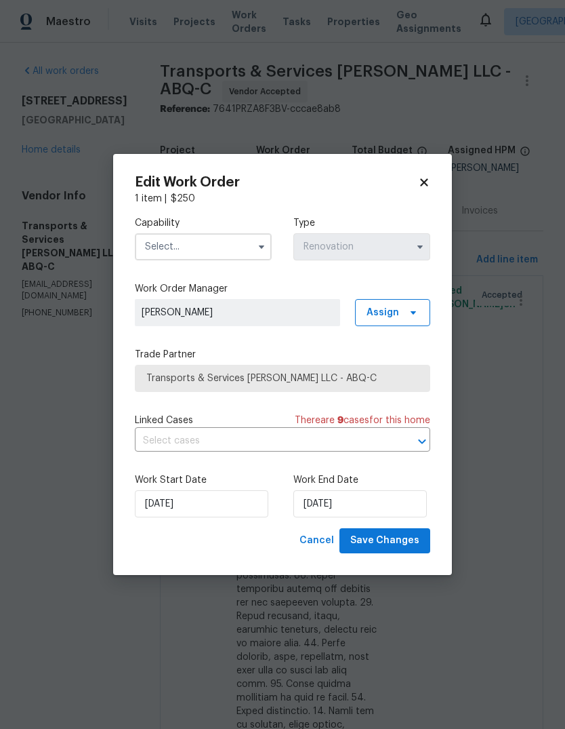
click at [215, 251] on input "text" at bounding box center [203, 246] width 137 height 27
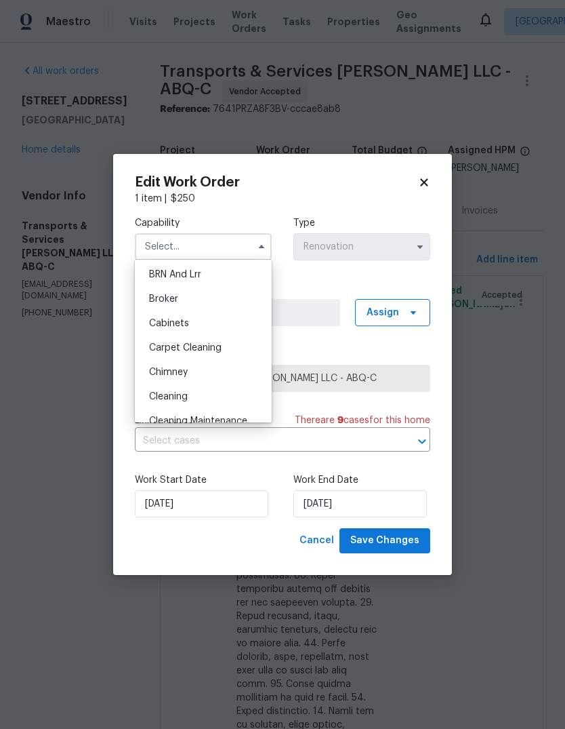
scroll to position [79, 0]
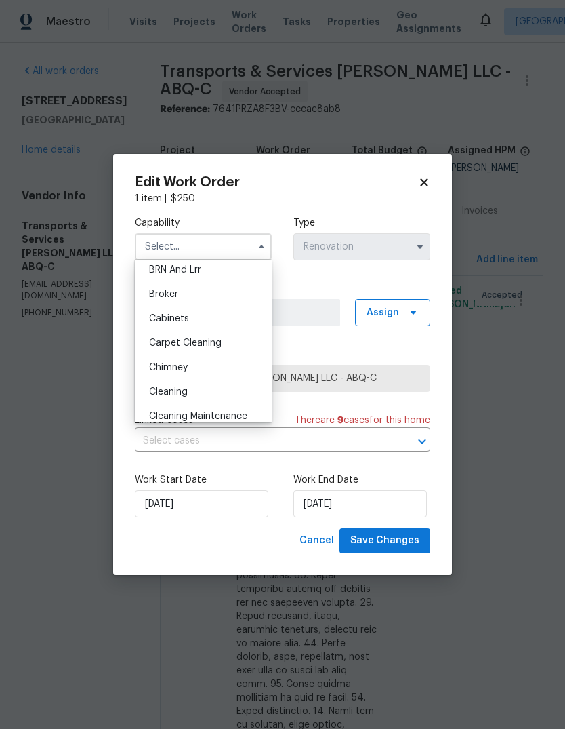
click at [180, 393] on span "Cleaning" at bounding box center [168, 391] width 39 height 9
type input "Cleaning"
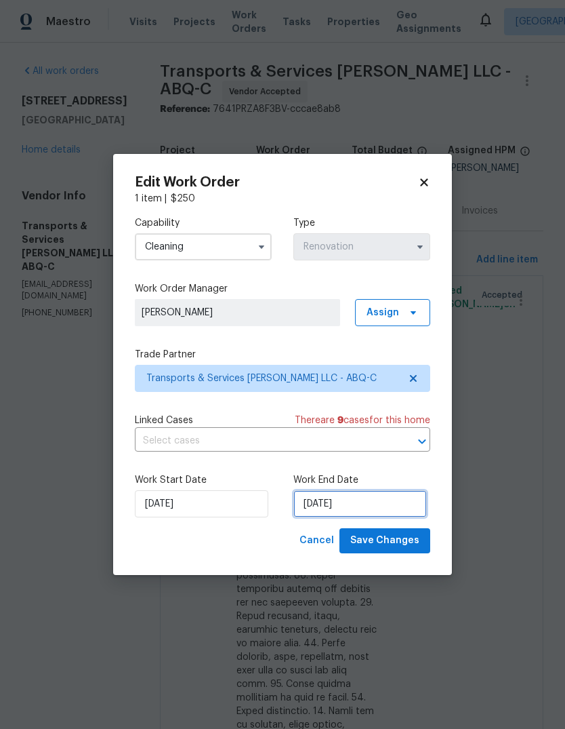
click at [319, 506] on input "[DATE]" at bounding box center [361, 503] width 134 height 27
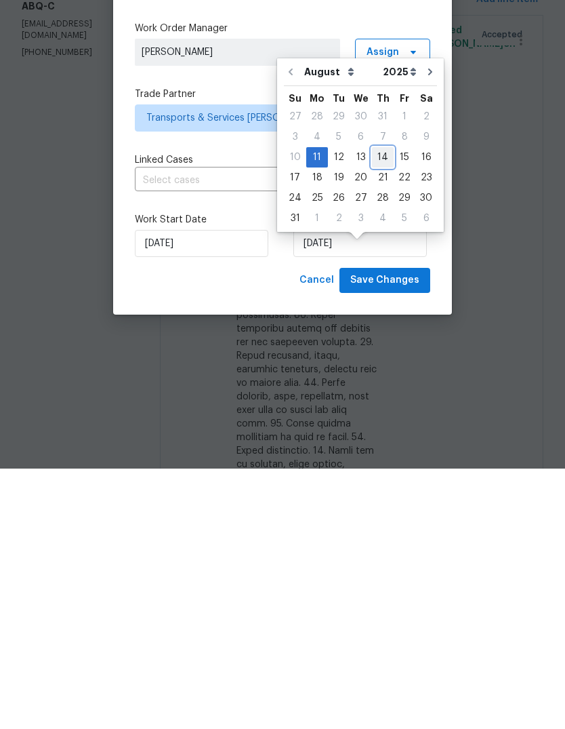
click at [383, 408] on div "14" at bounding box center [383, 417] width 22 height 19
type input "8/14/2025"
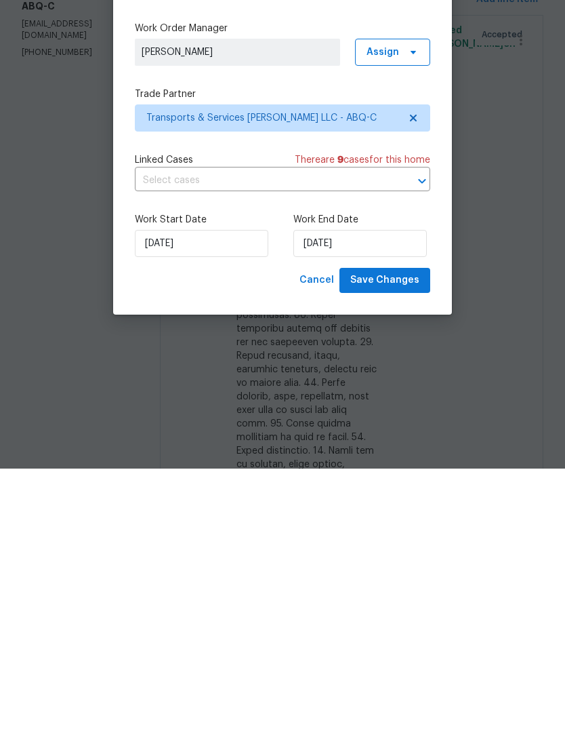
scroll to position [51, 0]
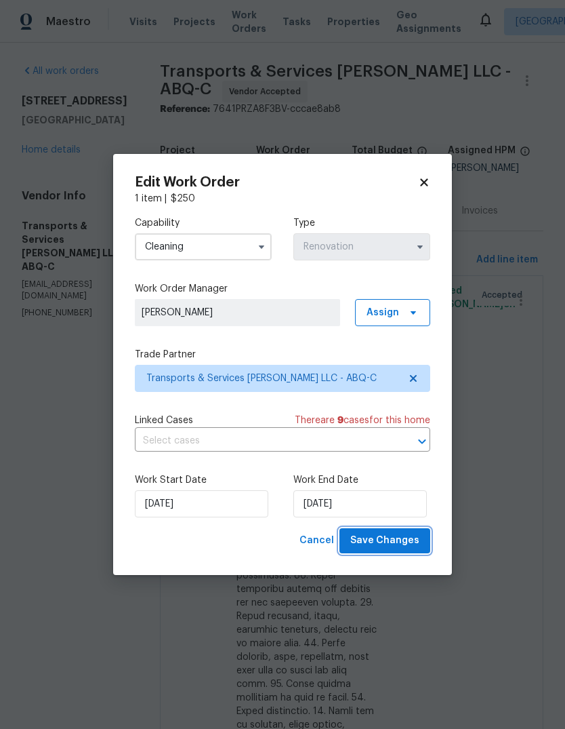
click at [386, 544] on span "Save Changes" at bounding box center [385, 540] width 69 height 17
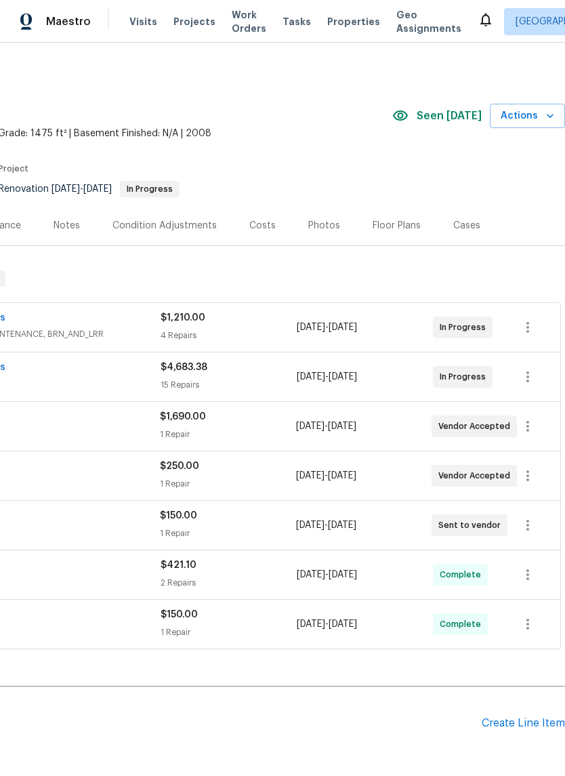
scroll to position [0, 201]
click at [526, 523] on icon "button" at bounding box center [528, 525] width 16 height 16
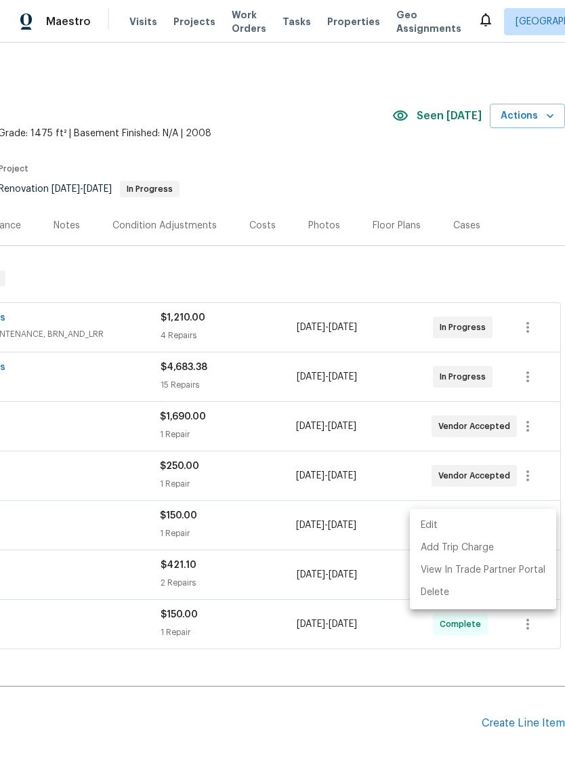
click at [431, 523] on li "Edit" at bounding box center [483, 526] width 146 height 22
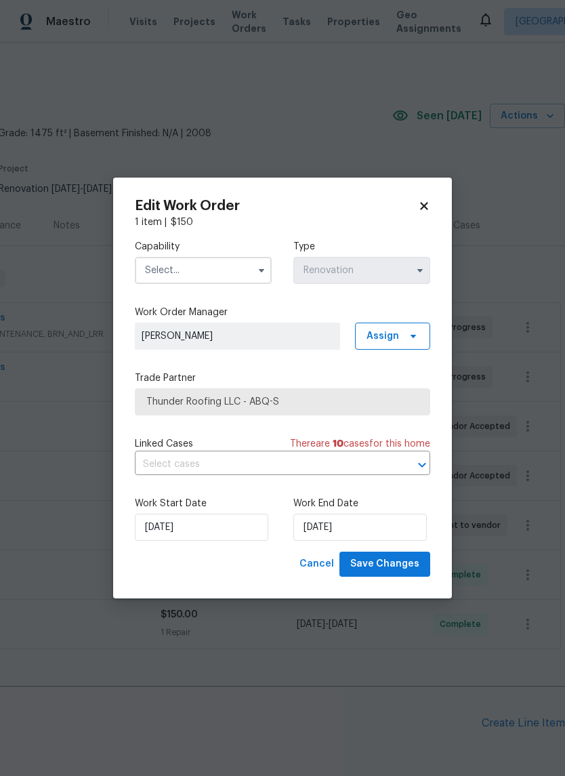
click at [234, 275] on input "text" at bounding box center [203, 270] width 137 height 27
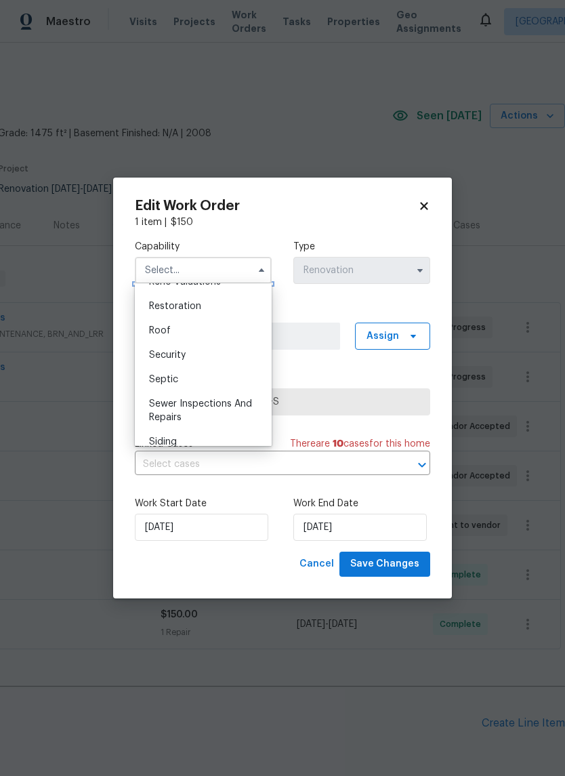
scroll to position [1325, 0]
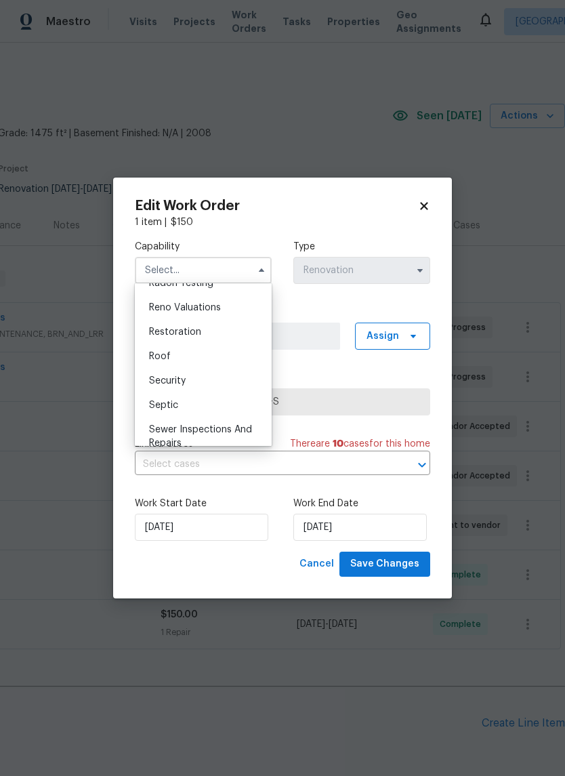
click at [173, 351] on div "Roof" at bounding box center [203, 356] width 130 height 24
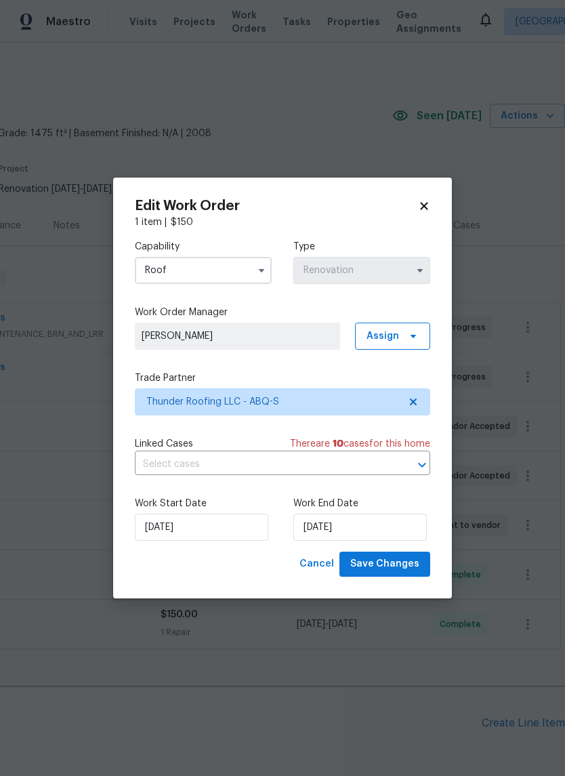
type input "Roof"
click at [319, 530] on input "[DATE]" at bounding box center [361, 527] width 134 height 27
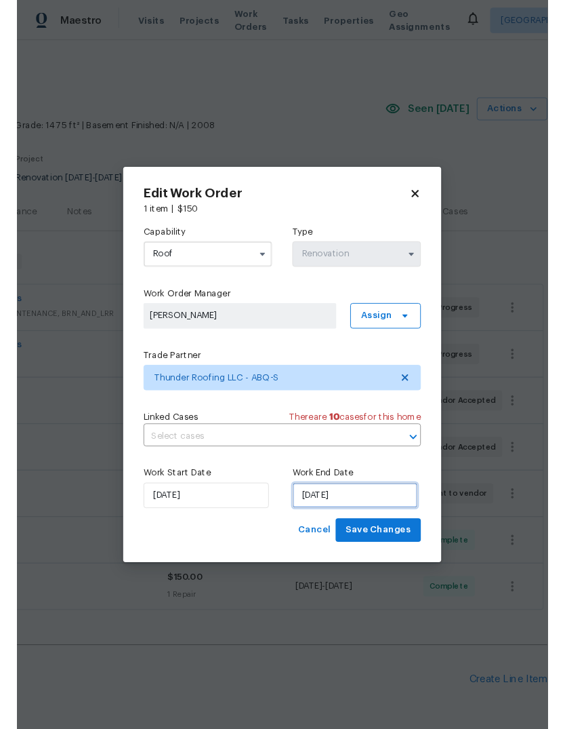
scroll to position [34, 0]
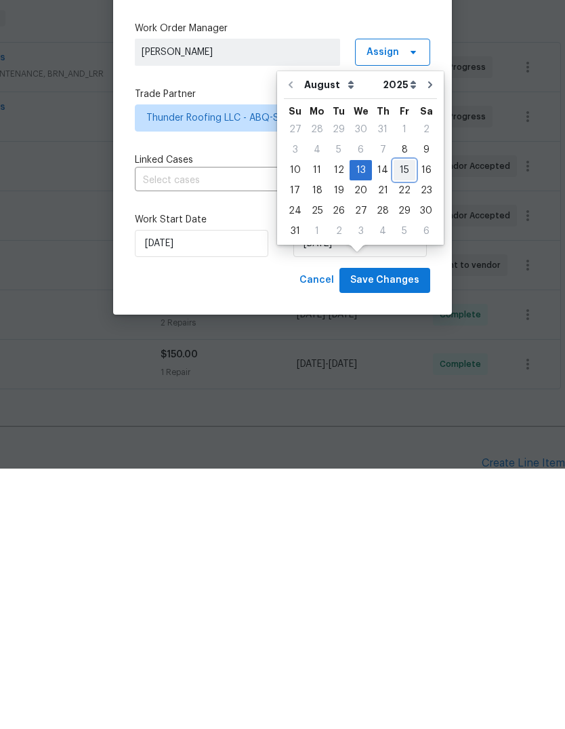
click at [396, 421] on div "15" at bounding box center [405, 430] width 22 height 19
type input "[DATE]"
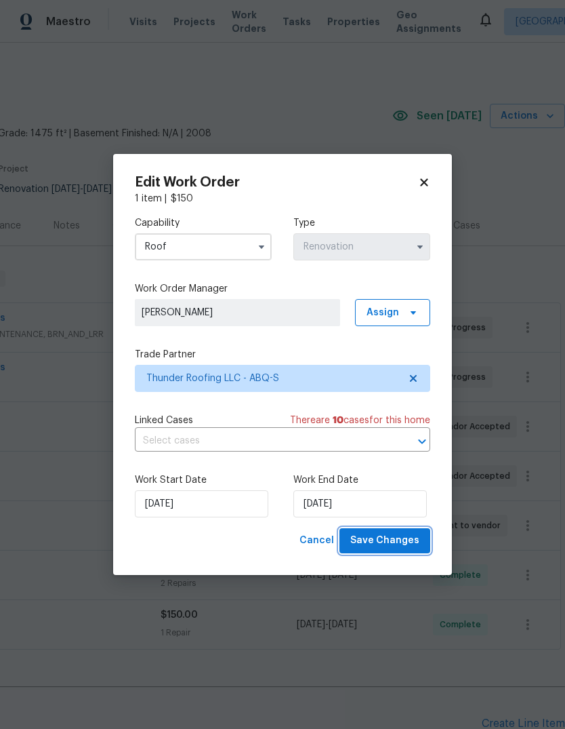
click at [380, 544] on span "Save Changes" at bounding box center [385, 540] width 69 height 17
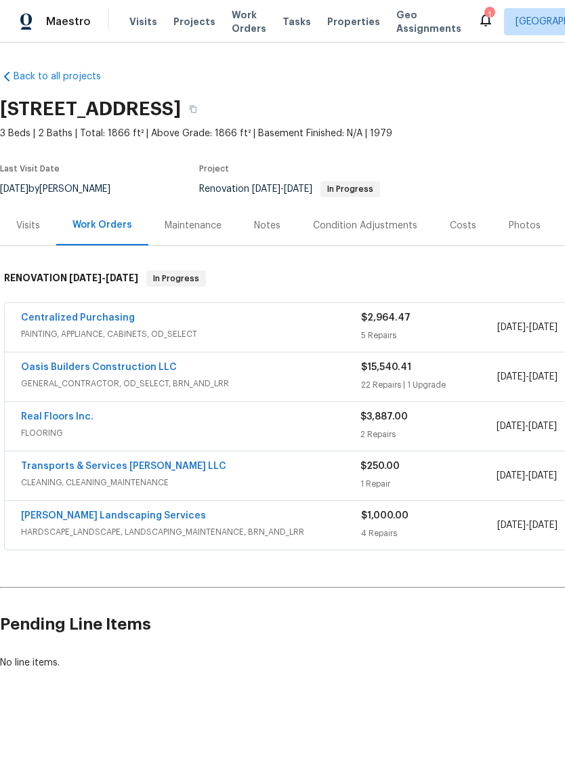
click at [97, 463] on link "Transports & Services [PERSON_NAME] LLC" at bounding box center [123, 466] width 205 height 9
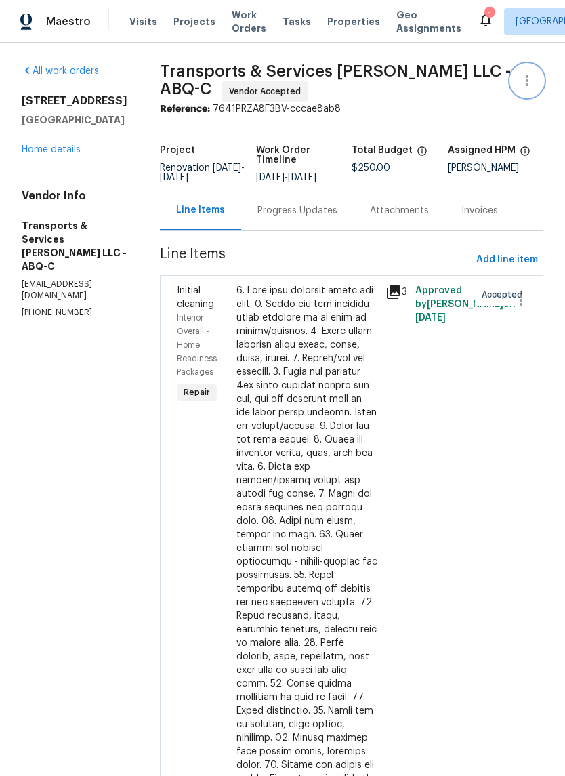
click at [533, 76] on icon "button" at bounding box center [527, 81] width 16 height 16
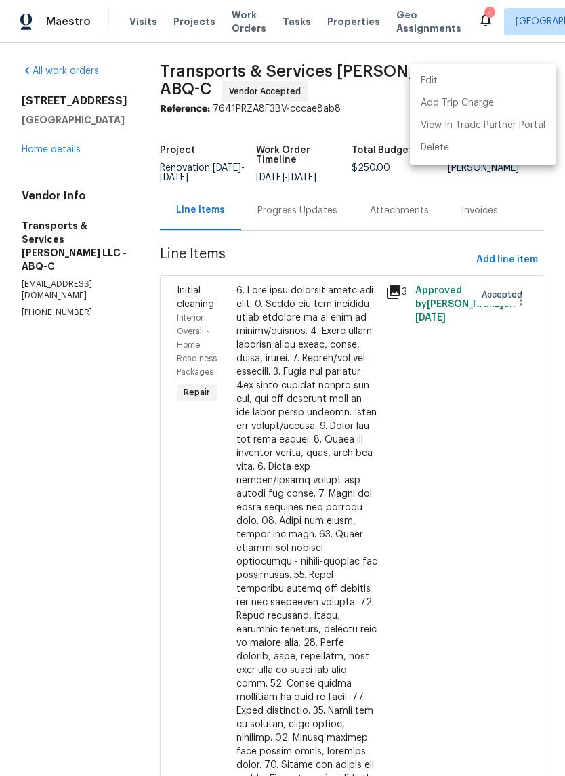
click at [441, 81] on li "Edit" at bounding box center [483, 81] width 146 height 22
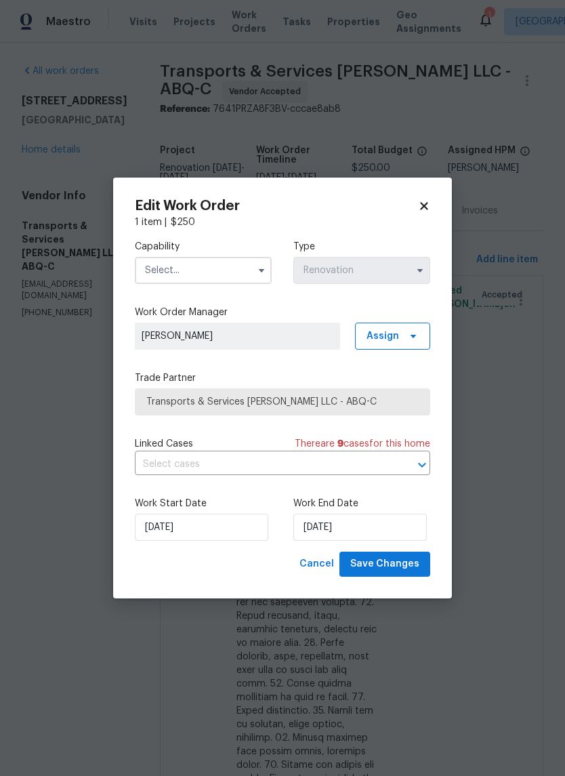
click at [200, 269] on input "text" at bounding box center [203, 270] width 137 height 27
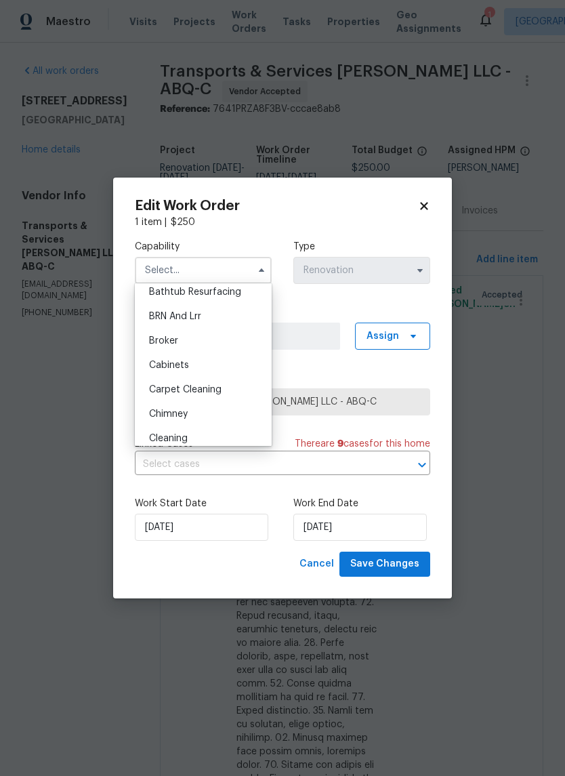
scroll to position [56, 0]
click at [181, 441] on span "Cleaning" at bounding box center [168, 437] width 39 height 9
type input "Cleaning"
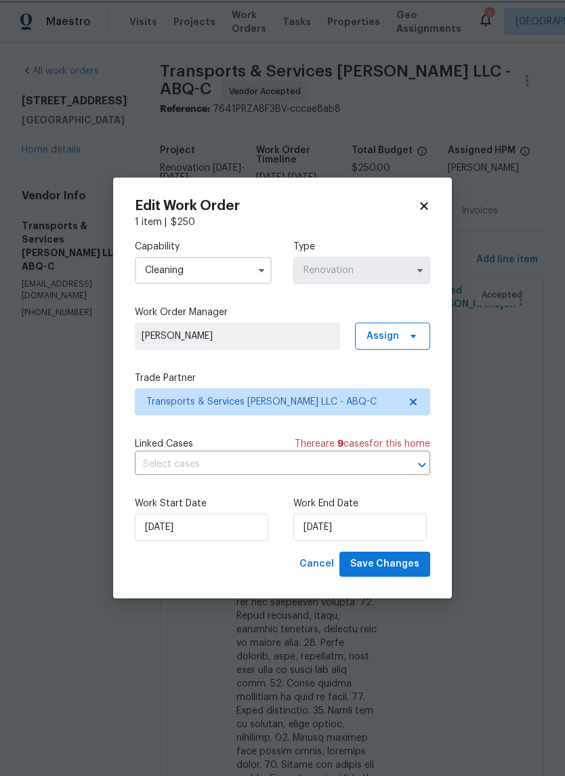
scroll to position [88, 0]
click at [332, 531] on input "8/14/2025" at bounding box center [361, 527] width 134 height 27
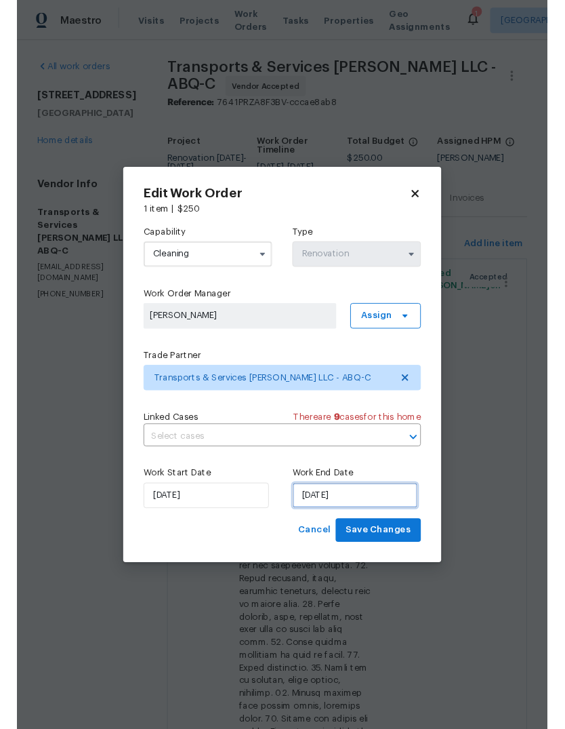
scroll to position [34, 0]
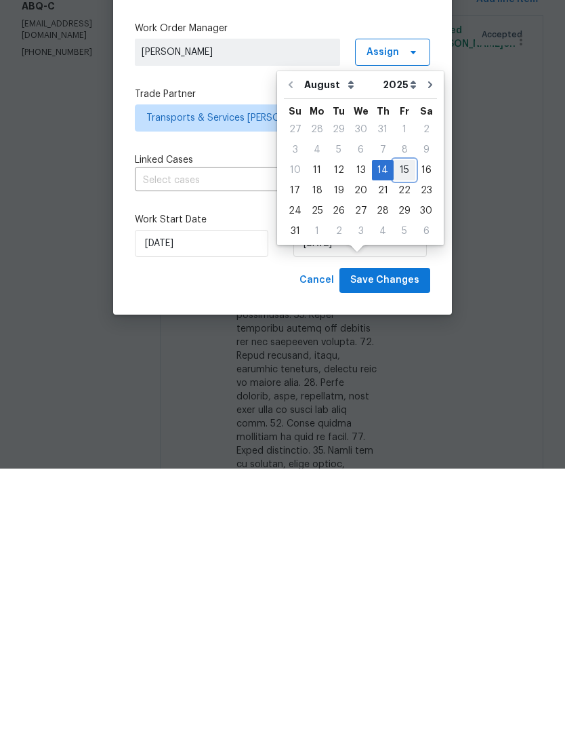
click at [401, 421] on div "15" at bounding box center [405, 430] width 22 height 19
type input "8/15/2025"
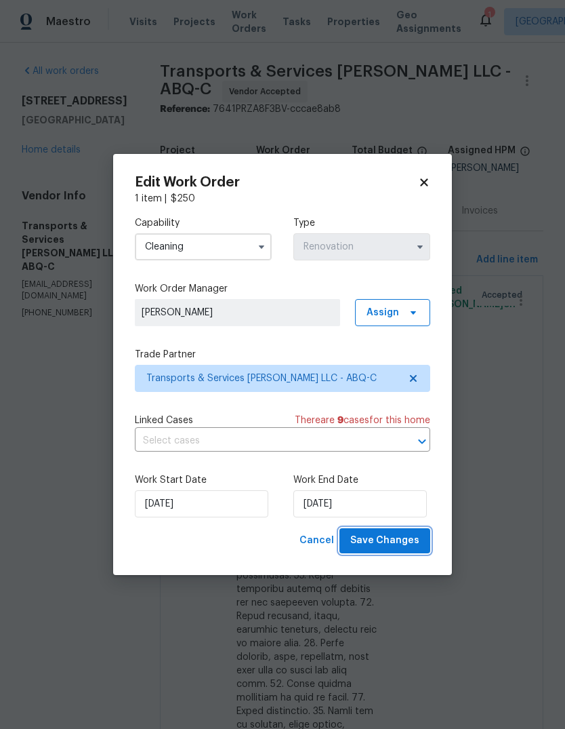
click at [376, 538] on span "Save Changes" at bounding box center [385, 540] width 69 height 17
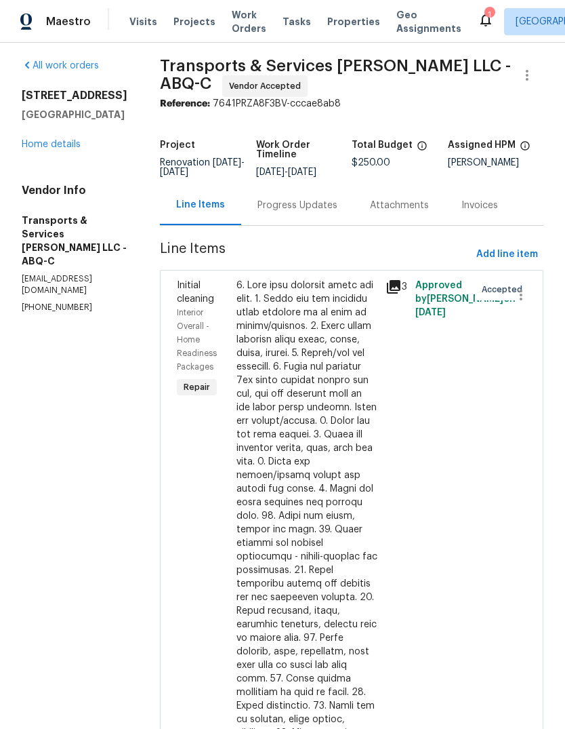
scroll to position [5, 0]
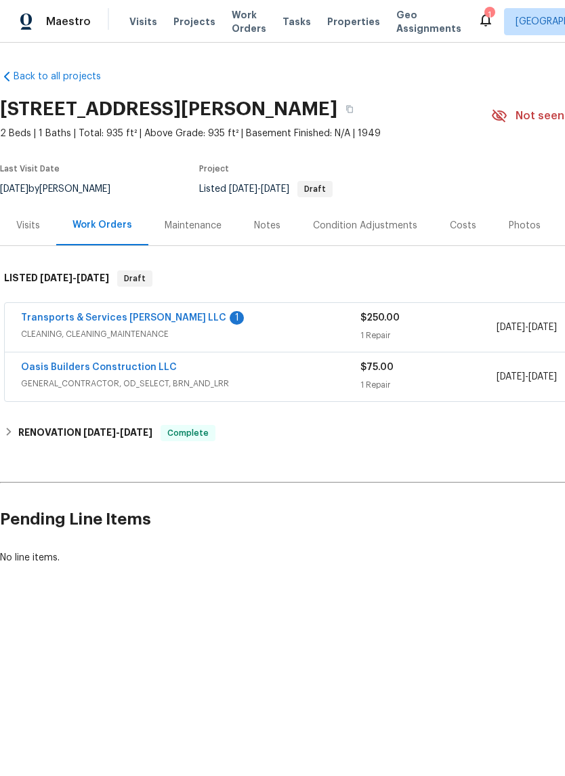
click at [294, 318] on div "Transports & Services [PERSON_NAME] LLC 1" at bounding box center [191, 319] width 340 height 16
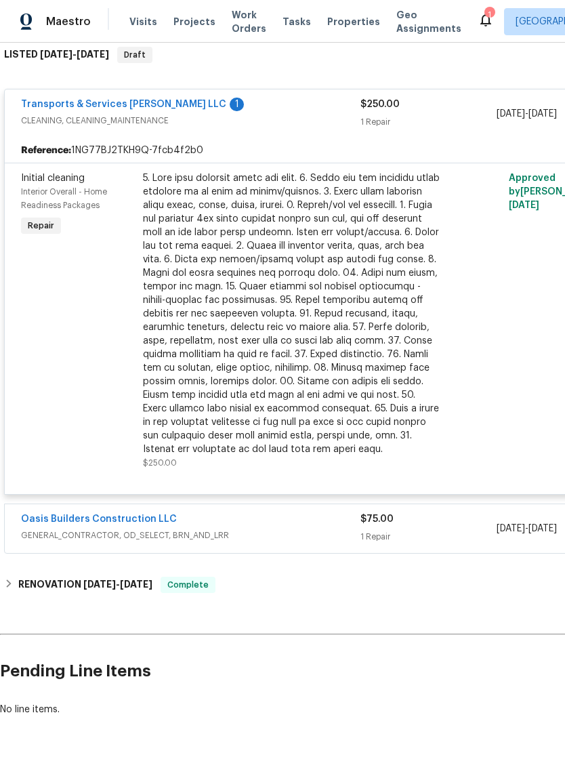
scroll to position [223, 0]
click at [122, 519] on link "Oasis Builders Construction LLC" at bounding box center [99, 519] width 156 height 9
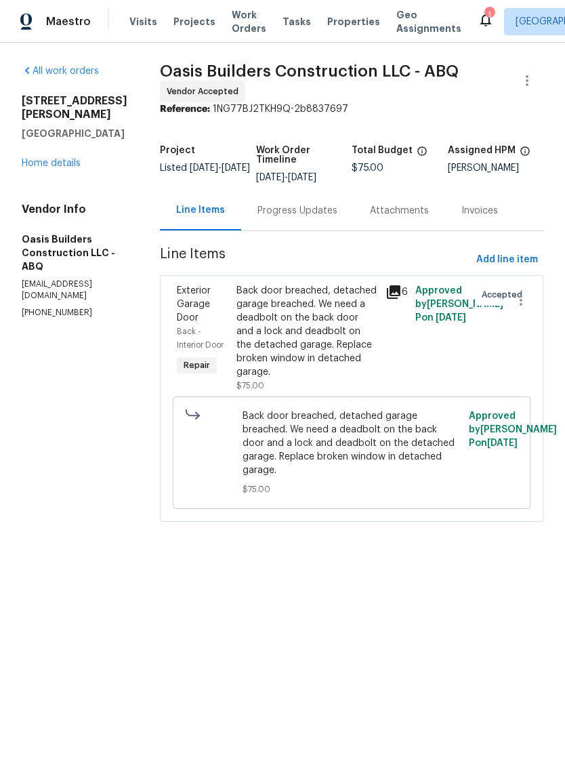
click at [52, 167] on link "Home details" at bounding box center [51, 163] width 59 height 9
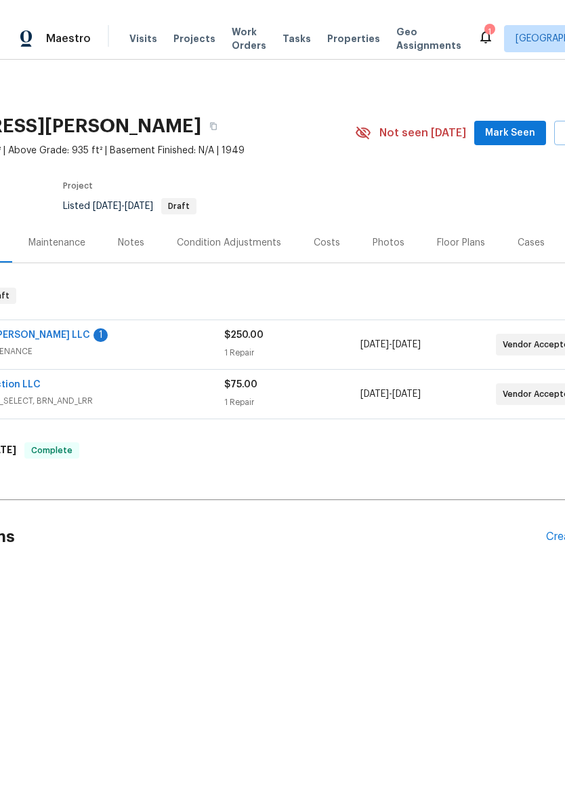
scroll to position [0, 136]
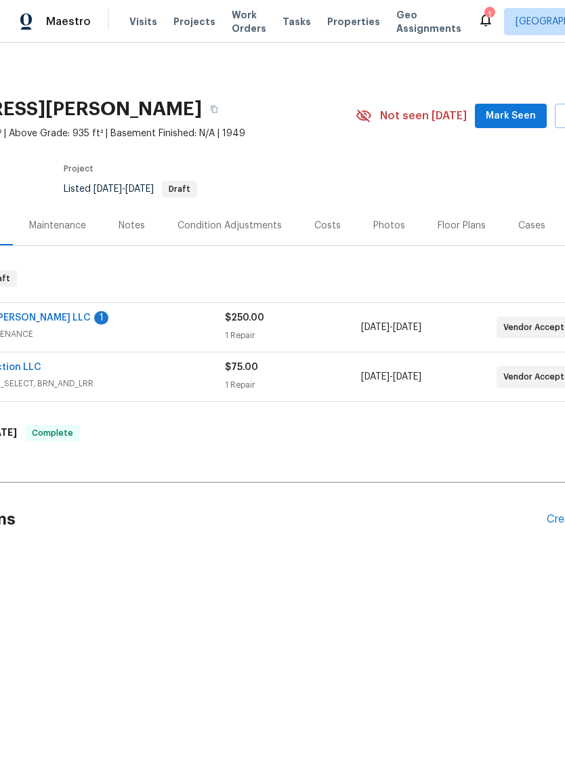
click at [511, 104] on button "Mark Seen" at bounding box center [511, 116] width 72 height 25
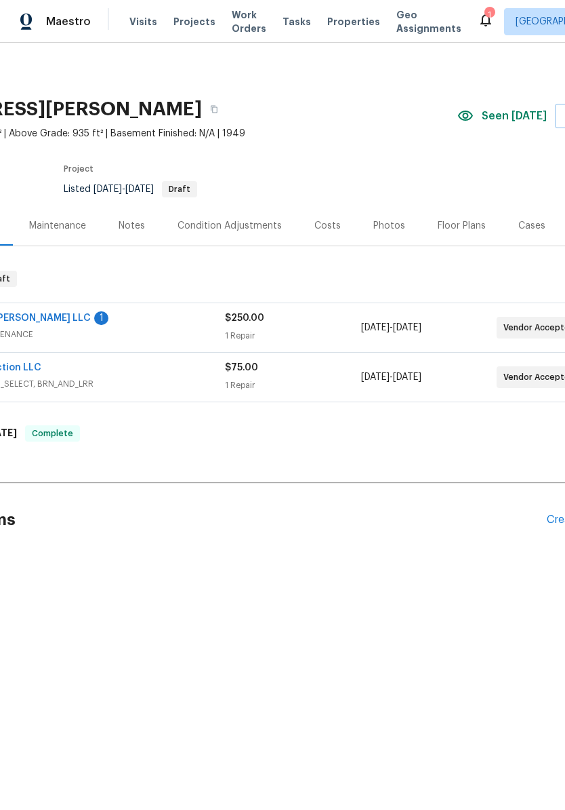
click at [22, 307] on div "Transports & Services [PERSON_NAME] LLC 1 CLEANING, CLEANING_MAINTENANCE $250.0…" at bounding box center [247, 327] width 757 height 49
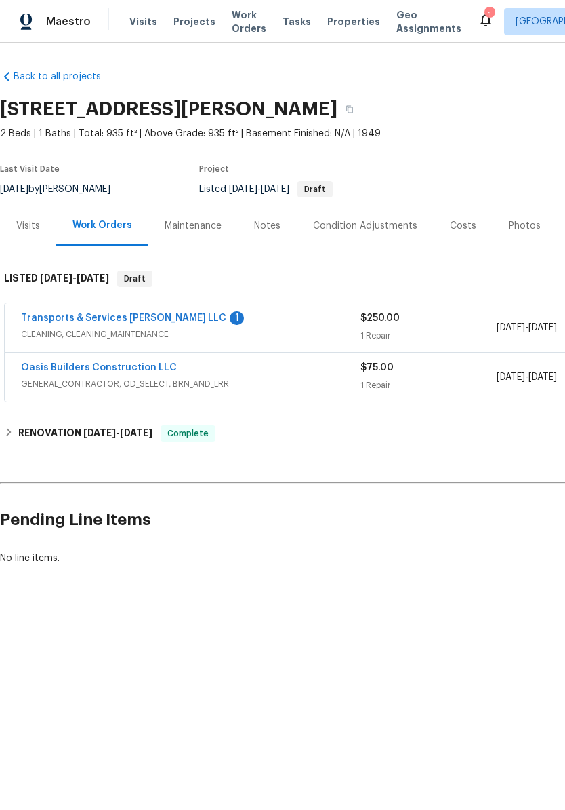
scroll to position [0, 0]
click at [106, 315] on link "Transports & Services [PERSON_NAME] LLC" at bounding box center [123, 317] width 205 height 9
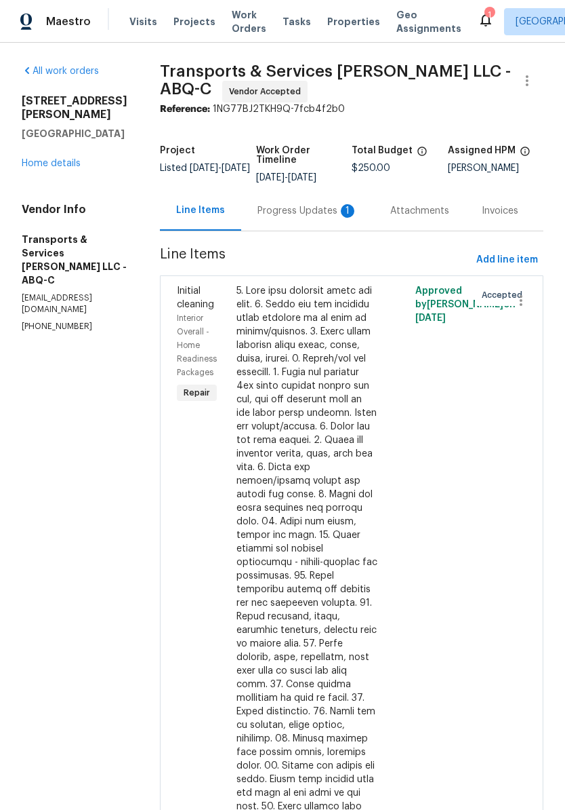
click at [296, 218] on div "Progress Updates 1" at bounding box center [308, 211] width 100 height 14
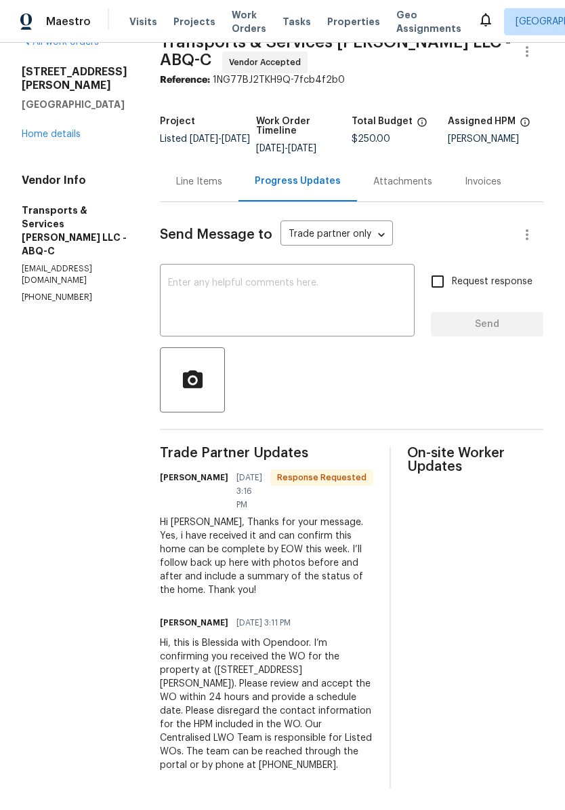
scroll to position [41, 0]
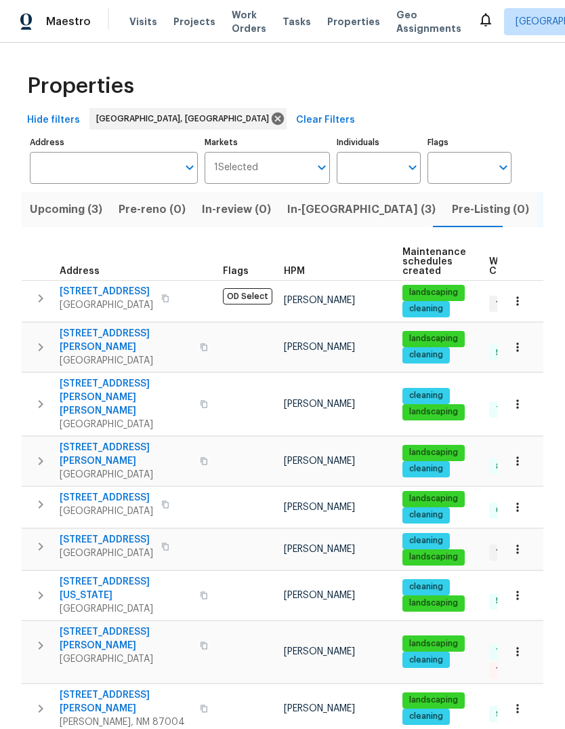
click at [302, 210] on span "In-[GEOGRAPHIC_DATA] (3)" at bounding box center [361, 209] width 148 height 19
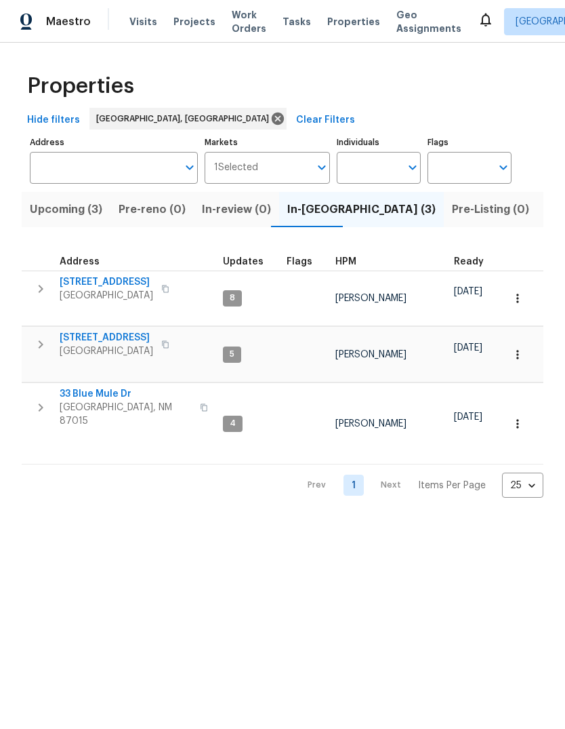
scroll to position [3, 0]
